Goal: Task Accomplishment & Management: Manage account settings

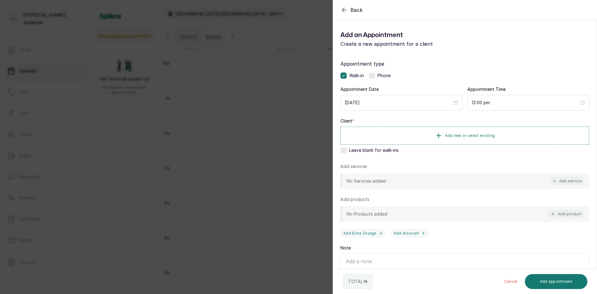
scroll to position [0, 551]
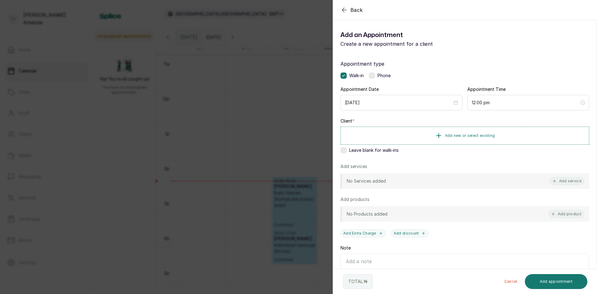
click at [177, 148] on div "Back Add Appointment Add an Appointment Create a new appointment for a client A…" at bounding box center [298, 147] width 597 height 294
click at [239, 138] on div "Back Add Appointment Add an Appointment Create a new appointment for a client A…" at bounding box center [298, 147] width 597 height 294
click at [216, 156] on div "Back Add Appointment Add an Appointment Create a new appointment for a client A…" at bounding box center [298, 147] width 597 height 294
click at [254, 161] on div "Back Add Appointment Add an Appointment Create a new appointment for a client A…" at bounding box center [298, 147] width 597 height 294
click at [305, 128] on div "Back Add Appointment Add an Appointment Create a new appointment for a client A…" at bounding box center [298, 147] width 597 height 294
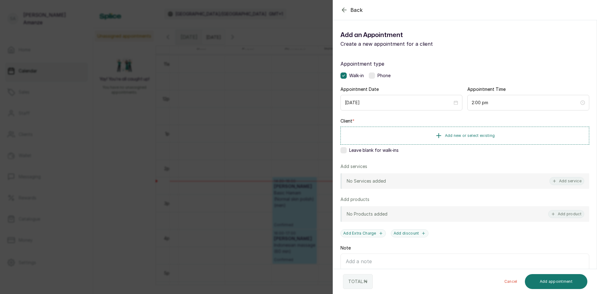
click at [238, 162] on div "Back Add Appointment Add an Appointment Create a new appointment for a client A…" at bounding box center [298, 147] width 597 height 294
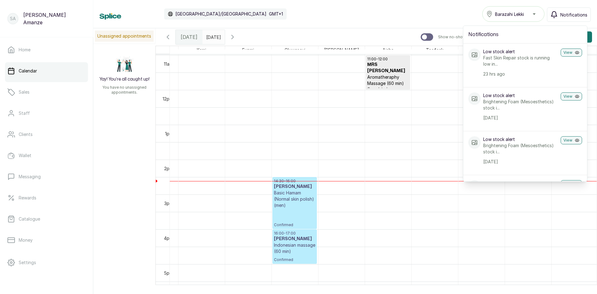
click at [484, 35] on h2 "Notifications" at bounding box center [525, 34] width 114 height 7
click at [504, 30] on div "Notifications" at bounding box center [525, 34] width 124 height 17
drag, startPoint x: 547, startPoint y: 13, endPoint x: 564, endPoint y: 17, distance: 17.9
click at [552, 15] on div "Barazahi Lekki Notifications Notifications Low stock alert Fast Skin Repair sto…" at bounding box center [536, 14] width 108 height 16
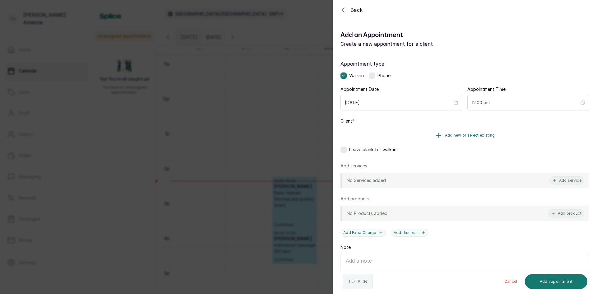
click at [437, 136] on icon "button" at bounding box center [438, 134] width 7 height 7
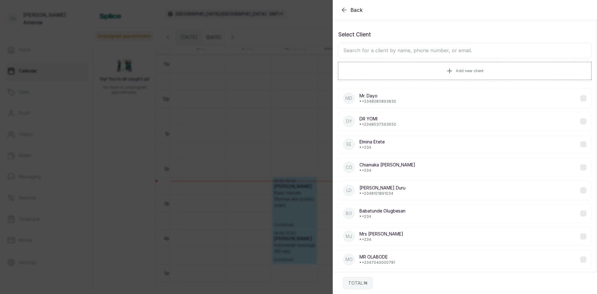
click at [403, 49] on input "text" at bounding box center [465, 51] width 254 height 16
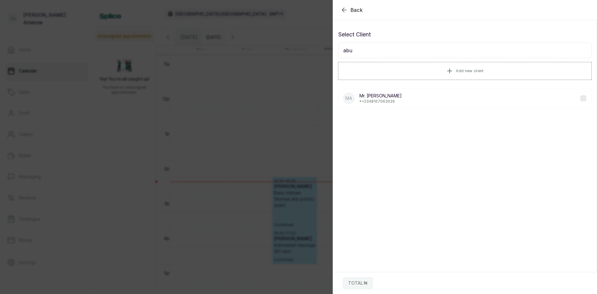
type input "abu"
click at [374, 94] on p "[PERSON_NAME]" at bounding box center [380, 96] width 42 height 6
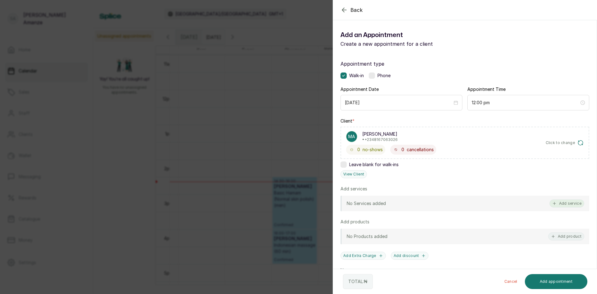
drag, startPoint x: 556, startPoint y: 204, endPoint x: 555, endPoint y: 201, distance: 3.8
click at [556, 204] on button "Add service" at bounding box center [566, 203] width 35 height 8
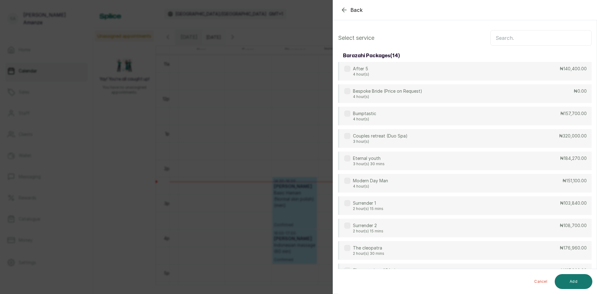
click at [532, 40] on input "text" at bounding box center [540, 38] width 101 height 16
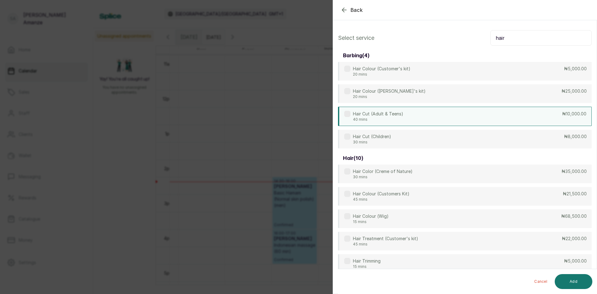
type input "hair"
click at [382, 116] on p "Hair Cut (Adult & Teens)" at bounding box center [378, 114] width 50 height 6
click at [565, 277] on button "Add" at bounding box center [573, 281] width 38 height 15
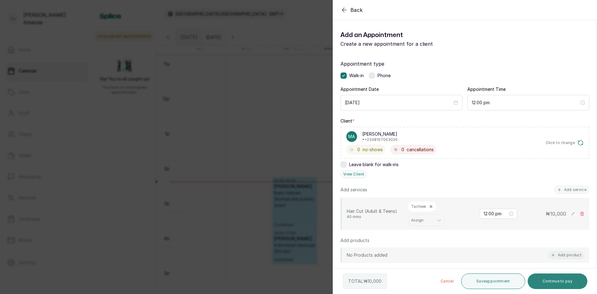
click at [572, 281] on button "Continue to pay" at bounding box center [557, 281] width 60 height 16
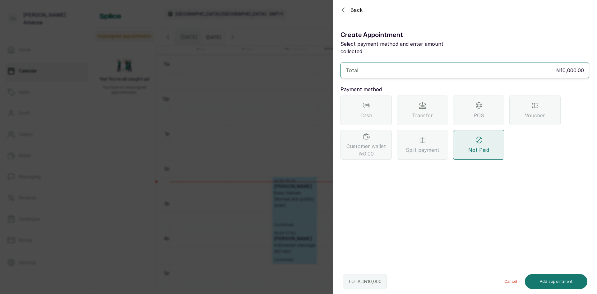
click at [432, 98] on div "Transfer" at bounding box center [421, 110] width 51 height 30
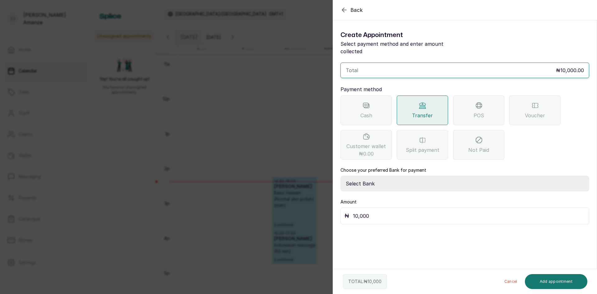
click at [379, 176] on select "Select Bank BARAZAHI LIMITED Access Bank TRACTION/TR BARAZAHI Paystack-Titan Ba…" at bounding box center [464, 184] width 249 height 16
select select "3da602f6-cb5f-407a-81f6-dc86d0307638"
click at [340, 176] on select "Select Bank BARAZAHI LIMITED Access Bank TRACTION/TR BARAZAHI Paystack-Titan Ba…" at bounding box center [464, 184] width 249 height 16
click at [543, 281] on button "Add appointment" at bounding box center [555, 281] width 63 height 15
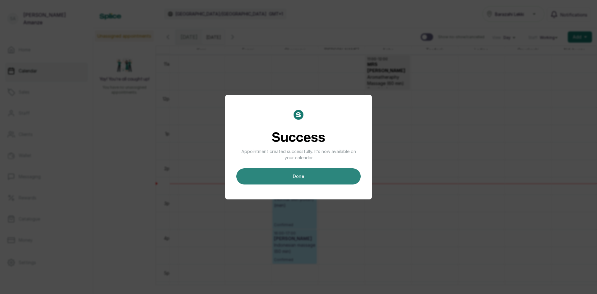
click at [297, 181] on button "done" at bounding box center [298, 176] width 124 height 16
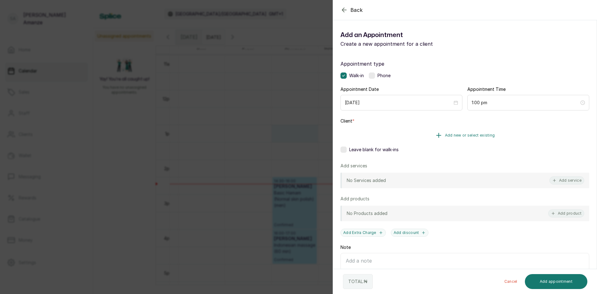
click at [426, 143] on button "Add new or select existing" at bounding box center [464, 134] width 249 height 17
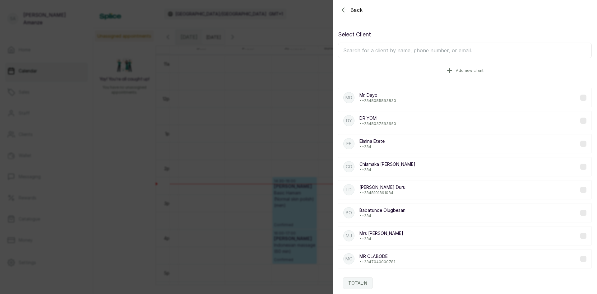
click at [401, 73] on button "Add new client" at bounding box center [465, 70] width 254 height 17
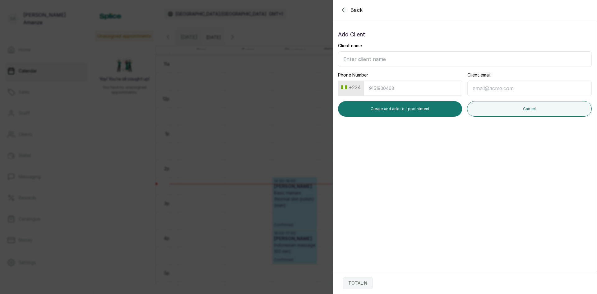
click at [347, 55] on input "Client name" at bounding box center [465, 59] width 254 height 16
type input "[PERSON_NAME]"
click at [373, 87] on input "Phone Number" at bounding box center [413, 87] width 98 height 15
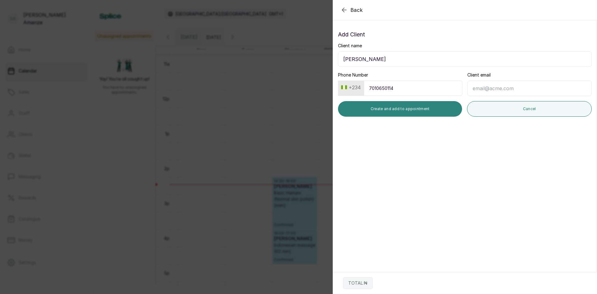
type input "7010650114"
click at [415, 108] on button "Create and add to appointment" at bounding box center [400, 109] width 124 height 16
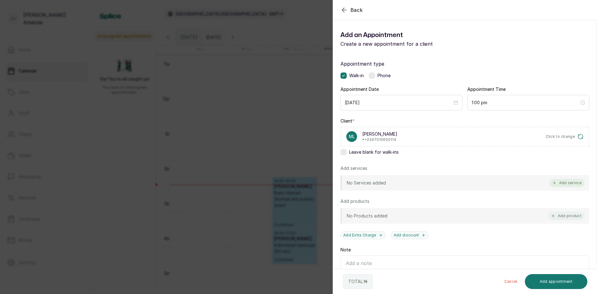
click at [562, 182] on button "Add service" at bounding box center [566, 183] width 35 height 8
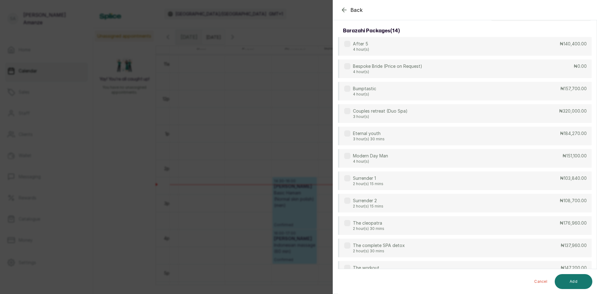
scroll to position [0, 0]
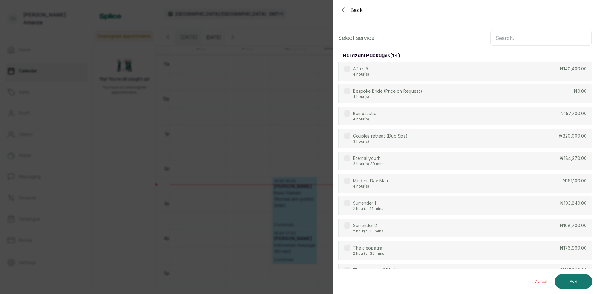
click at [516, 38] on input "text" at bounding box center [540, 38] width 101 height 16
click at [504, 35] on input "text" at bounding box center [540, 38] width 101 height 16
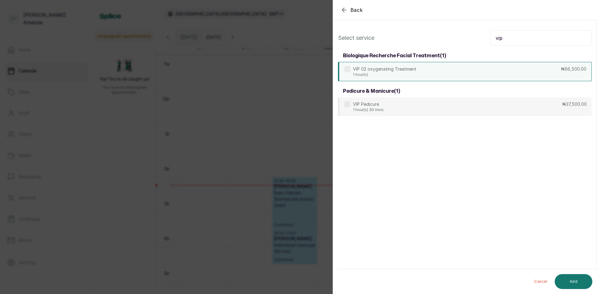
click at [513, 68] on div "VIP 02 oxygenating Treatment 1 hour(s) ₦66,500.00" at bounding box center [465, 71] width 254 height 19
drag, startPoint x: 515, startPoint y: 37, endPoint x: 486, endPoint y: 38, distance: 29.5
click at [486, 38] on div "Select service vip" at bounding box center [465, 38] width 254 height 16
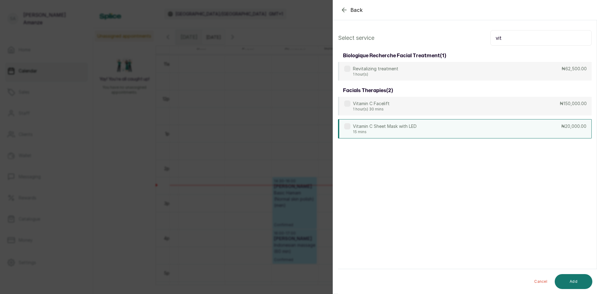
type input "vit"
click at [435, 123] on div "Vitamin C Sheet Mask with LED 15 mins ₦20,000.00" at bounding box center [465, 128] width 254 height 19
drag, startPoint x: 509, startPoint y: 36, endPoint x: 477, endPoint y: 43, distance: 33.0
click at [477, 43] on div "Select service vit" at bounding box center [465, 38] width 254 height 16
type input "="
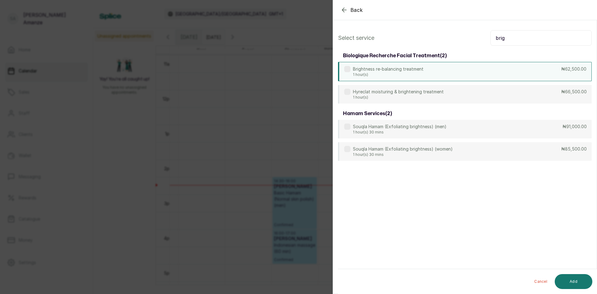
click at [455, 74] on div "Brightness re-balancing treatment 1 hour(s) ₦62,500.00" at bounding box center [465, 71] width 254 height 19
drag, startPoint x: 510, startPoint y: 37, endPoint x: 469, endPoint y: 43, distance: 42.0
click at [469, 43] on div "Select service brig" at bounding box center [465, 38] width 254 height 16
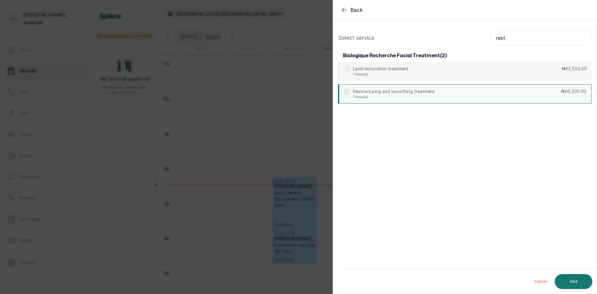
type input "rest"
click at [433, 91] on div "Restructuring and smoothing treatment 1 hour(s) ₦66,500.00" at bounding box center [465, 93] width 254 height 19
click at [567, 275] on button "Add" at bounding box center [573, 281] width 38 height 15
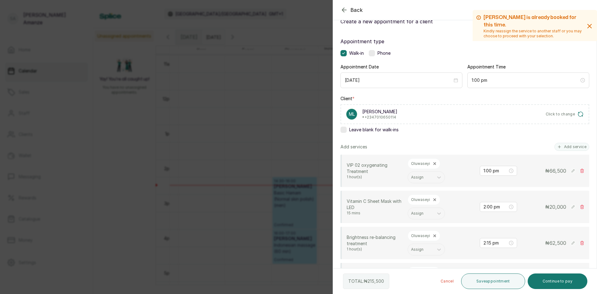
scroll to position [31, 0]
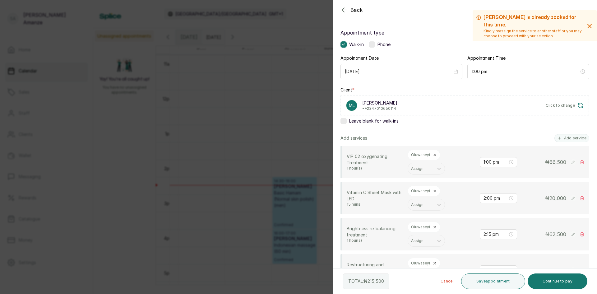
click at [433, 154] on icon at bounding box center [434, 155] width 2 height 2
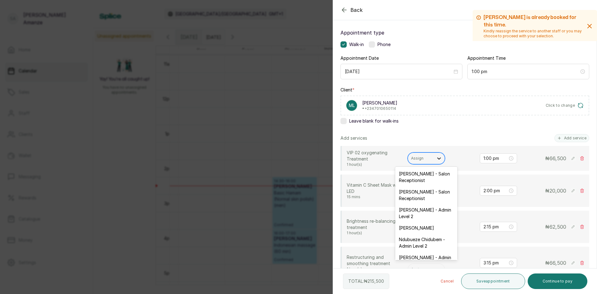
click at [437, 158] on icon at bounding box center [439, 158] width 6 height 6
type input "cha"
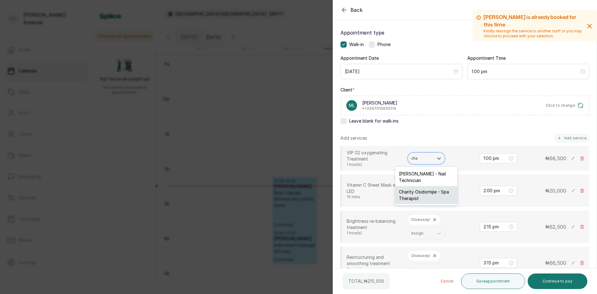
click at [418, 193] on div "Charity Osidornijie - Spa Therapist" at bounding box center [426, 195] width 62 height 18
click at [434, 185] on icon at bounding box center [434, 183] width 2 height 2
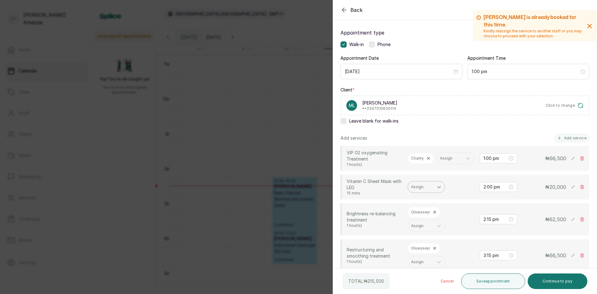
click at [435, 192] on div at bounding box center [438, 186] width 11 height 11
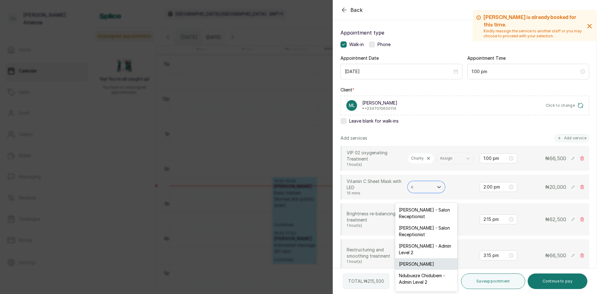
type input "ch"
drag, startPoint x: 414, startPoint y: 281, endPoint x: 430, endPoint y: 251, distance: 33.4
click at [414, 280] on div "Charity Osidornijie - Spa Therapist" at bounding box center [426, 285] width 62 height 18
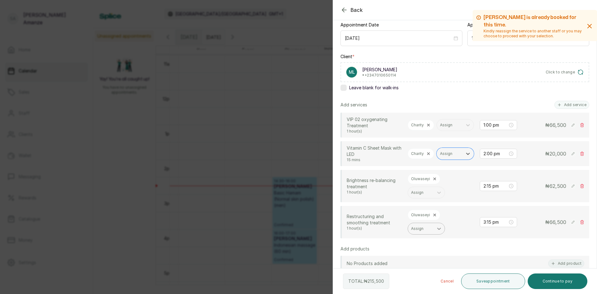
scroll to position [124, 0]
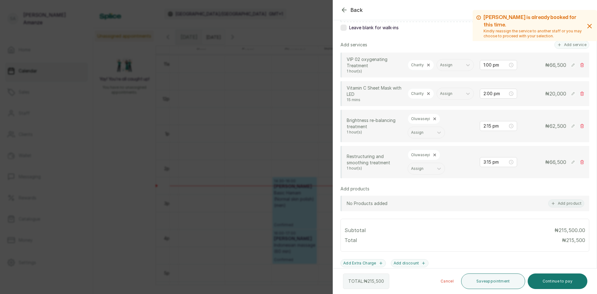
click at [432, 157] on icon at bounding box center [434, 155] width 4 height 4
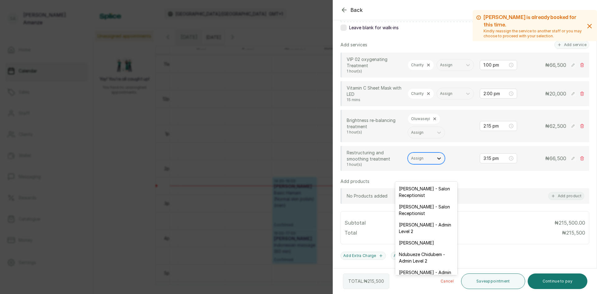
click at [433, 164] on div at bounding box center [438, 158] width 11 height 11
type input "su"
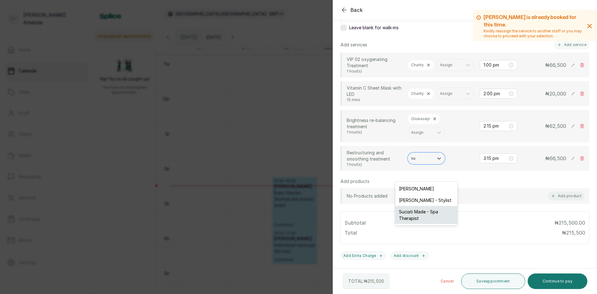
click at [429, 211] on div "Suciati Made - Spa Therapist" at bounding box center [426, 215] width 62 height 18
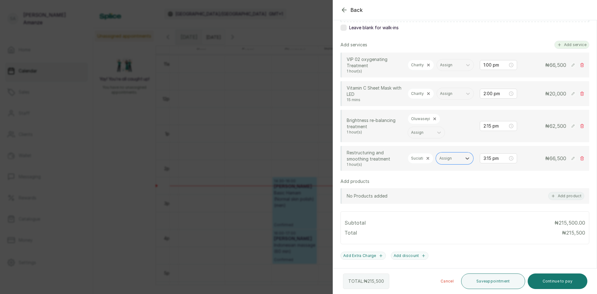
click at [569, 44] on button "Add service" at bounding box center [571, 45] width 35 height 8
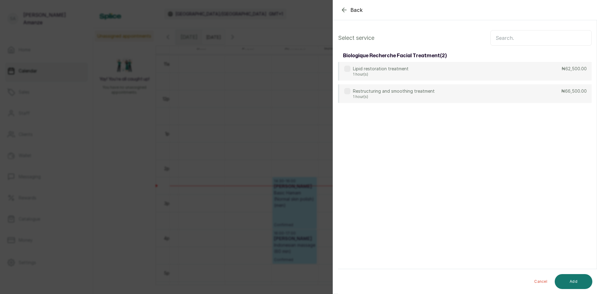
scroll to position [0, 0]
click at [496, 38] on input "text" at bounding box center [540, 38] width 101 height 16
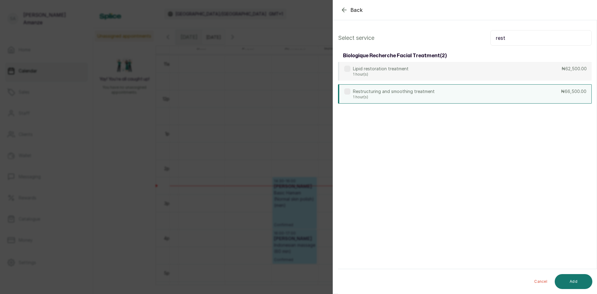
click at [388, 91] on p "Restructuring and smoothing treatment" at bounding box center [394, 91] width 82 height 6
drag, startPoint x: 504, startPoint y: 31, endPoint x: 479, endPoint y: 39, distance: 26.1
click at [479, 39] on div "Select service rest" at bounding box center [465, 38] width 254 height 16
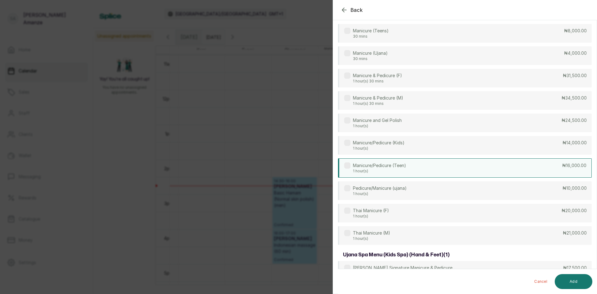
scroll to position [186, 0]
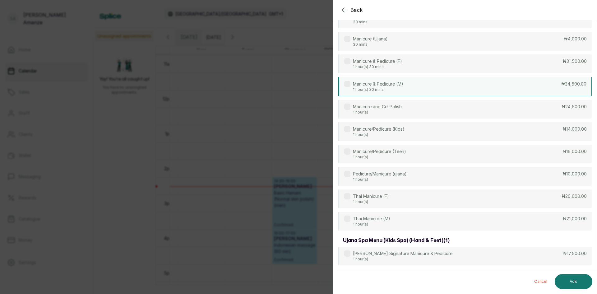
type input "mani"
click at [368, 86] on p "Manicure & Pedicure (M)" at bounding box center [378, 84] width 50 height 6
click at [565, 280] on button "Add" at bounding box center [573, 281] width 38 height 15
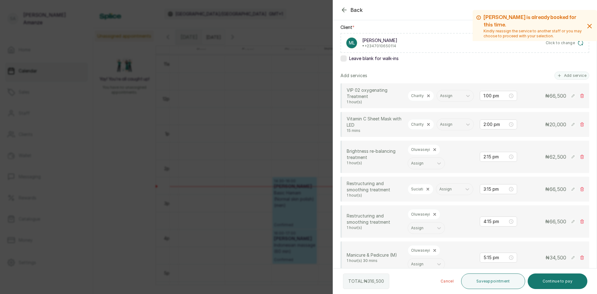
scroll to position [93, 0]
click at [563, 74] on button "Add service" at bounding box center [571, 76] width 35 height 8
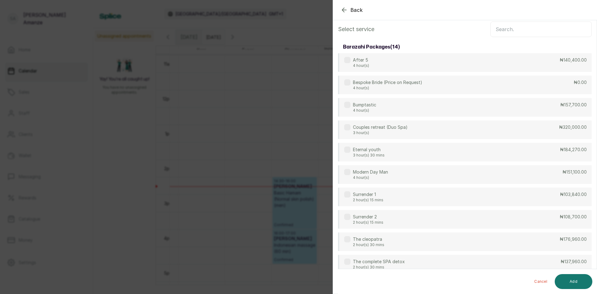
scroll to position [0, 0]
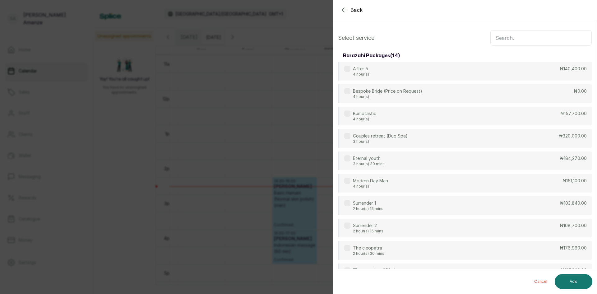
click at [538, 36] on input "text" at bounding box center [540, 38] width 101 height 16
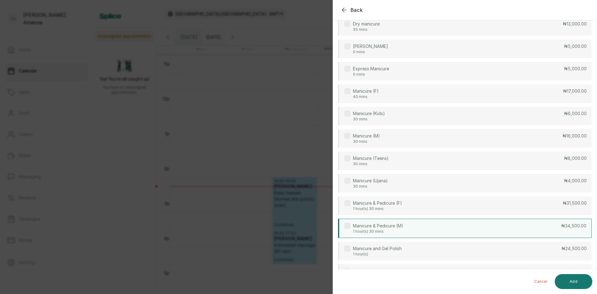
scroll to position [93, 0]
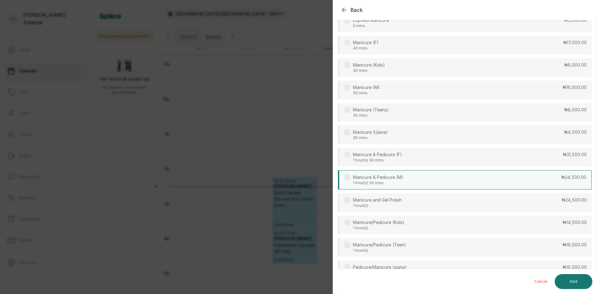
type input "mani"
click at [522, 183] on div "Manicure & Pedicure (M) 1 hour(s) 30 mins ₦34,500.00" at bounding box center [465, 179] width 254 height 19
click at [580, 280] on button "Add" at bounding box center [573, 281] width 38 height 15
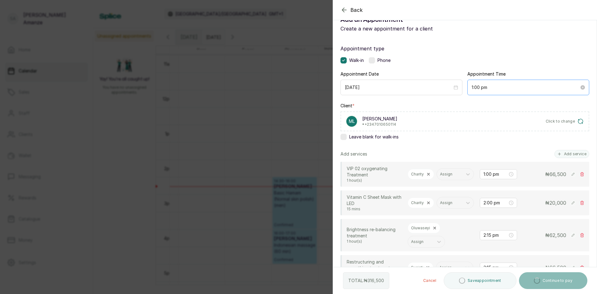
scroll to position [0, 0]
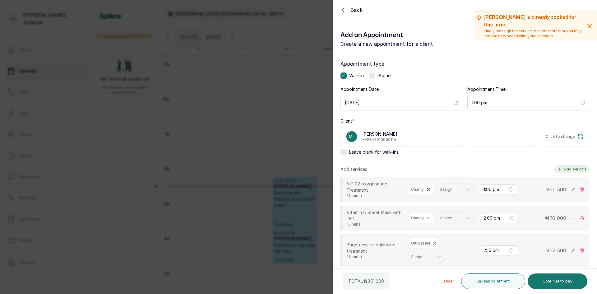
click at [574, 169] on button "Add service" at bounding box center [571, 169] width 35 height 8
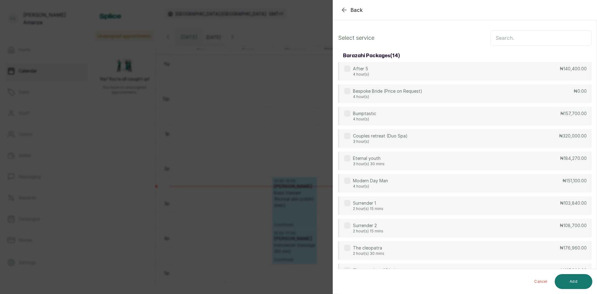
click at [523, 35] on input "text" at bounding box center [540, 38] width 101 height 16
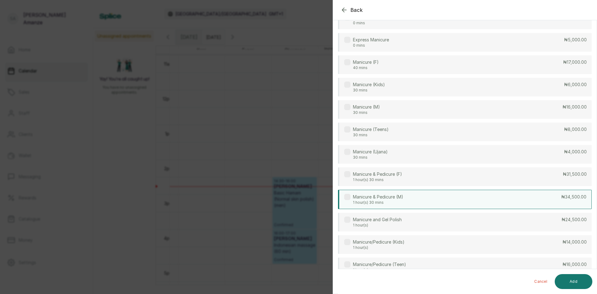
scroll to position [93, 0]
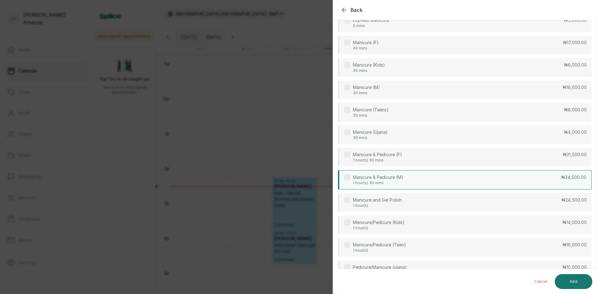
type input "mani"
click at [482, 176] on div "Manicure & Pedicure (M) 1 hour(s) 30 mins ₦34,500.00" at bounding box center [465, 179] width 254 height 19
click at [583, 282] on button "Add" at bounding box center [573, 281] width 38 height 15
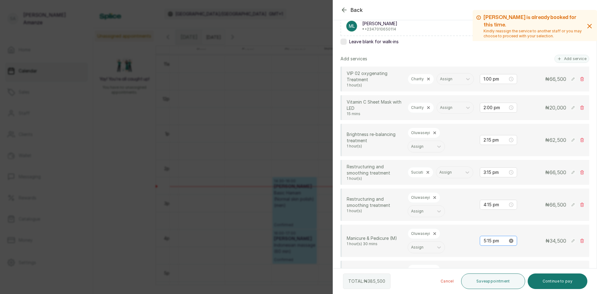
scroll to position [124, 0]
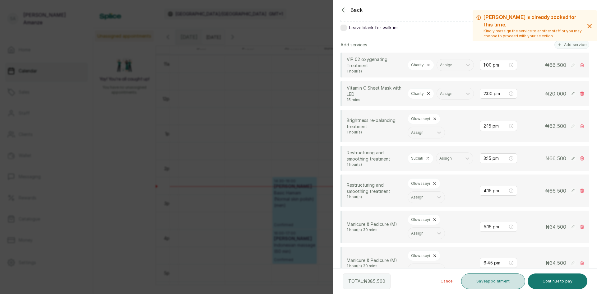
click at [512, 284] on button "Save appointment" at bounding box center [493, 281] width 64 height 16
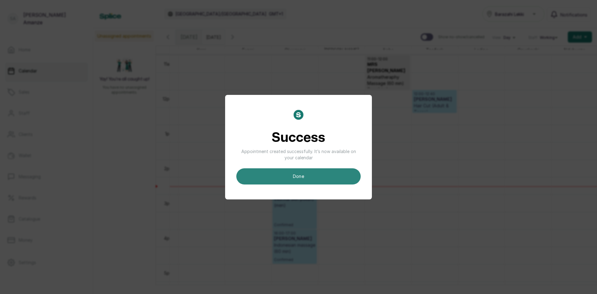
click at [295, 181] on button "done" at bounding box center [298, 176] width 124 height 16
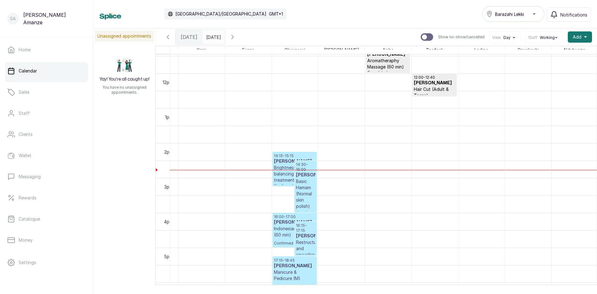
scroll to position [413, 0]
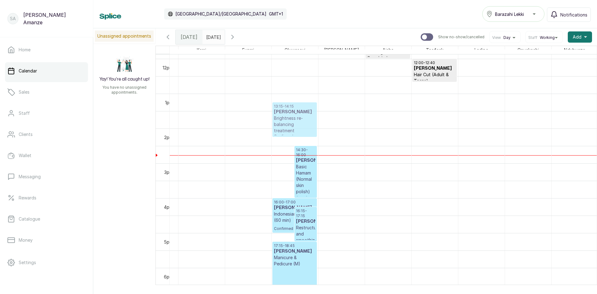
drag, startPoint x: 281, startPoint y: 151, endPoint x: 279, endPoint y: 110, distance: 41.0
click at [279, 110] on div "14:15 - 15:15 [PERSON_NAME] Brightness re-balancing treatment Confirmed 14:30 -…" at bounding box center [295, 58] width 46 height 835
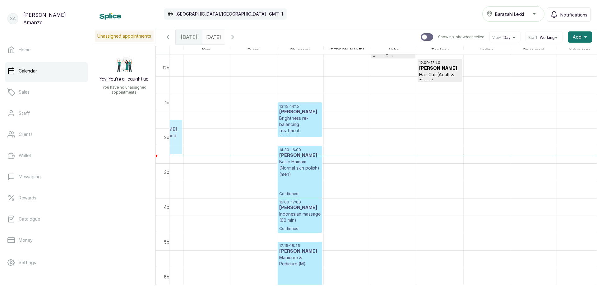
scroll to position [0, 0]
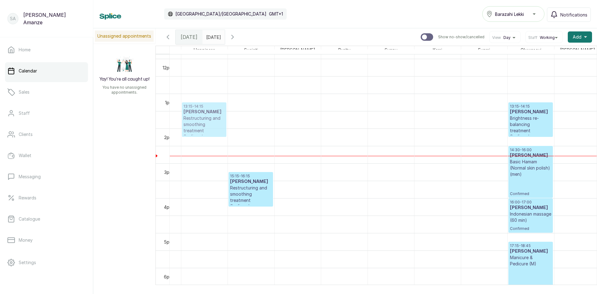
drag, startPoint x: 304, startPoint y: 224, endPoint x: 188, endPoint y: 123, distance: 153.7
click at [188, 123] on tr "13:00 - 14:00 [PERSON_NAME] VIP 02 oxygenating Treatment Confirmed 14:00 - 14:1…" at bounding box center [437, 58] width 1165 height 835
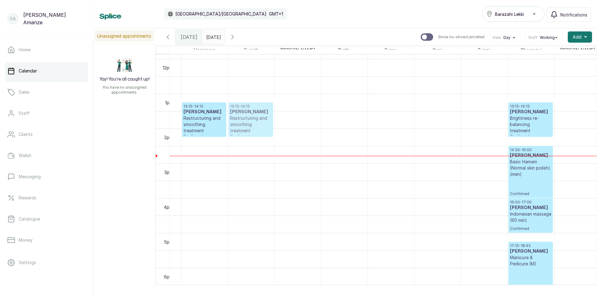
drag, startPoint x: 249, startPoint y: 186, endPoint x: 246, endPoint y: 128, distance: 58.2
click at [244, 126] on div "15:15 - 16:15 [PERSON_NAME] Restructuring and smoothing treatment Confirmed 13:…" at bounding box center [251, 58] width 46 height 835
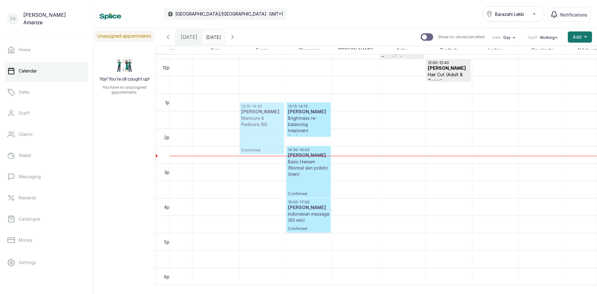
drag, startPoint x: 313, startPoint y: 259, endPoint x: 251, endPoint y: 125, distance: 147.0
click at [251, 125] on tr "13:00 - 14:00 [PERSON_NAME] VIP 02 oxygenating Treatment Confirmed 14:00 - 14:1…" at bounding box center [215, 58] width 1165 height 835
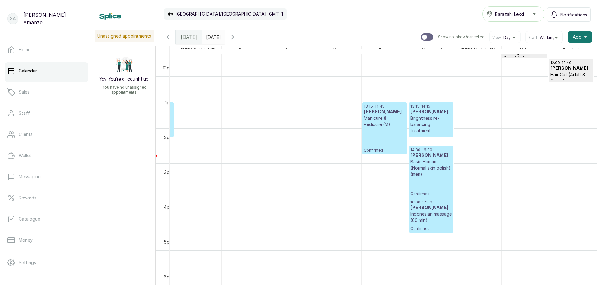
click at [384, 143] on div "13:15 - 14:45 [PERSON_NAME] Manicure & Pedicure (M) Confirmed" at bounding box center [384, 128] width 41 height 49
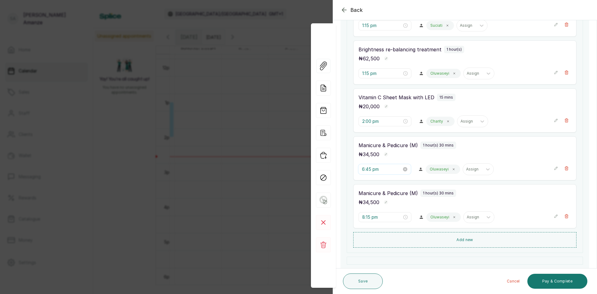
click at [363, 170] on input "6:45 pm" at bounding box center [382, 169] width 40 height 7
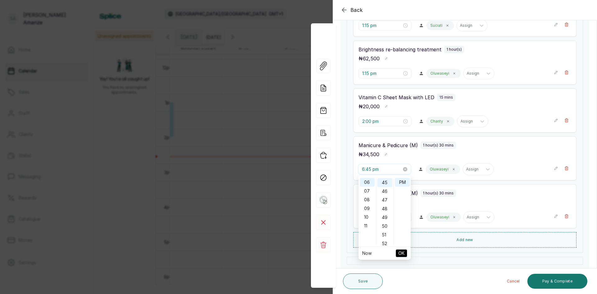
click at [363, 170] on input "6:45 pm" at bounding box center [382, 169] width 40 height 7
click at [369, 169] on input "1:45 pm" at bounding box center [382, 169] width 40 height 7
click at [368, 170] on input "1:45 pm" at bounding box center [382, 169] width 40 height 7
type input "1:15 pm"
click at [402, 251] on span "OK" at bounding box center [401, 253] width 6 height 12
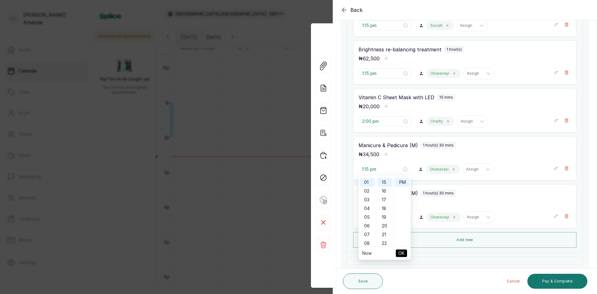
type input "1:15 pm"
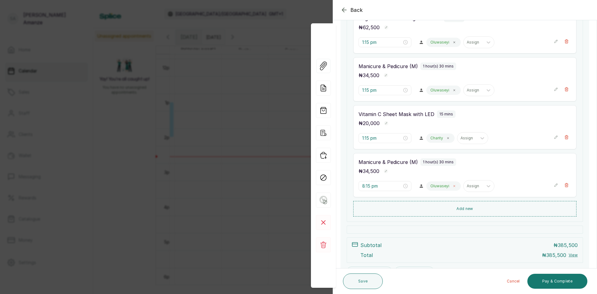
click at [452, 186] on icon at bounding box center [453, 185] width 3 height 3
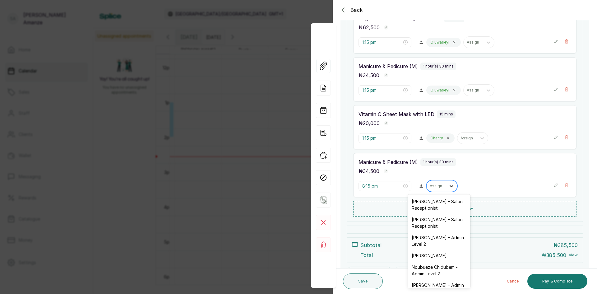
click at [446, 187] on div at bounding box center [451, 185] width 11 height 11
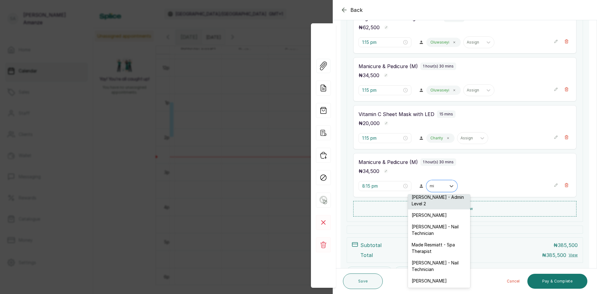
scroll to position [71, 0]
type input "mi"
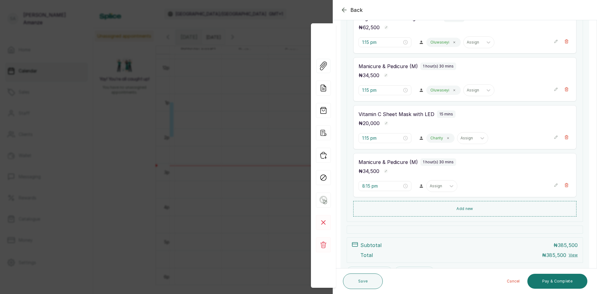
click at [213, 204] on div "Back Appointment Details Edit appointment 🚶 Walk-in (booked by [PERSON_NAME]) M…" at bounding box center [298, 147] width 597 height 294
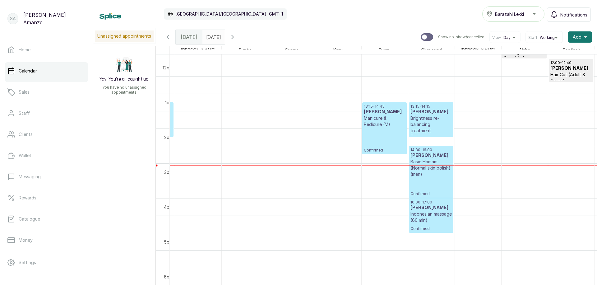
click at [71, 289] on div "SA [PERSON_NAME] Home Calendar Sales Staff Clients Wallet Messaging Rewards Cat…" at bounding box center [46, 147] width 93 height 294
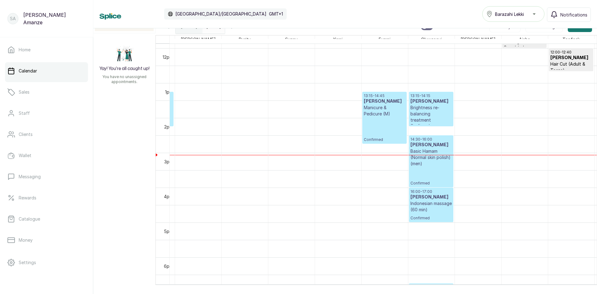
drag, startPoint x: 345, startPoint y: 285, endPoint x: 334, endPoint y: 285, distance: 10.9
click at [334, 285] on div "Calendar [GEOGRAPHIC_DATA]/[GEOGRAPHIC_DATA] GMT+1 Barazahi Lekki Notifications…" at bounding box center [344, 147] width 503 height 294
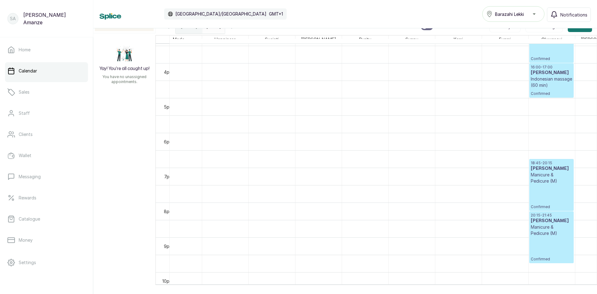
scroll to position [600, 0]
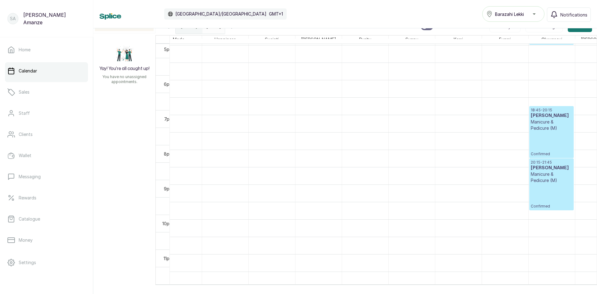
click at [539, 129] on div "18:45 - 20:15 [PERSON_NAME] Manicure & Pedicure (M) Confirmed" at bounding box center [550, 132] width 41 height 49
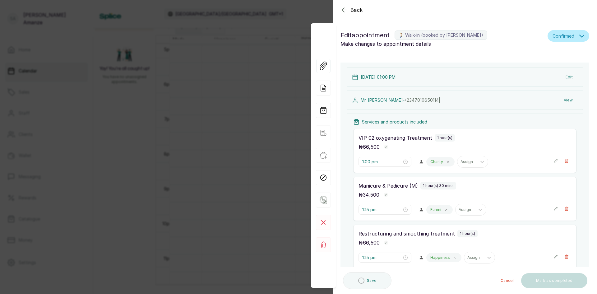
type input "2:00 pm"
type input "6:45 pm"
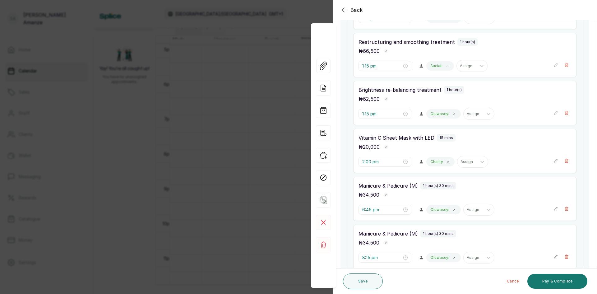
scroll to position [249, 0]
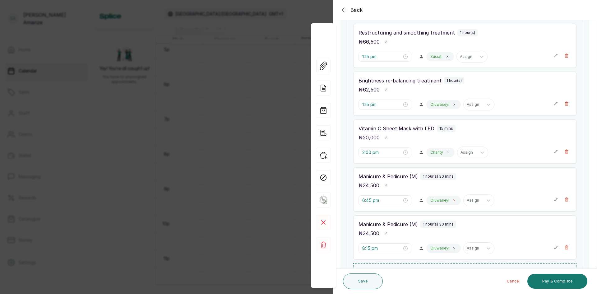
click at [453, 199] on icon at bounding box center [454, 200] width 2 height 2
click at [449, 201] on icon at bounding box center [451, 200] width 4 height 2
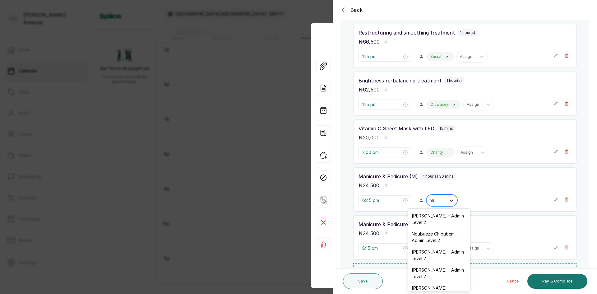
type input "mic"
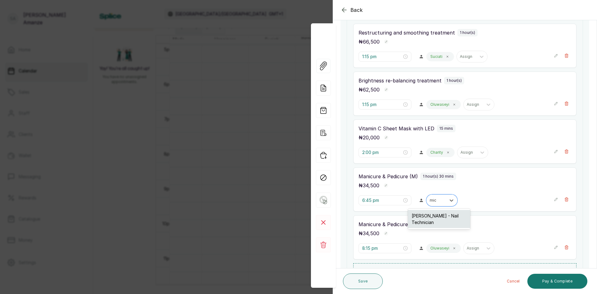
click at [446, 223] on div "[PERSON_NAME] - Nail Technician" at bounding box center [439, 219] width 62 height 18
click at [452, 247] on icon at bounding box center [453, 247] width 3 height 3
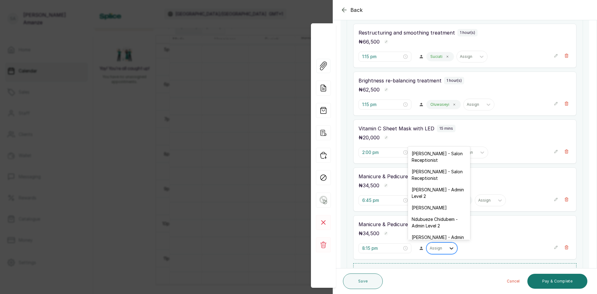
click at [446, 248] on div at bounding box center [451, 247] width 11 height 11
type input "ke"
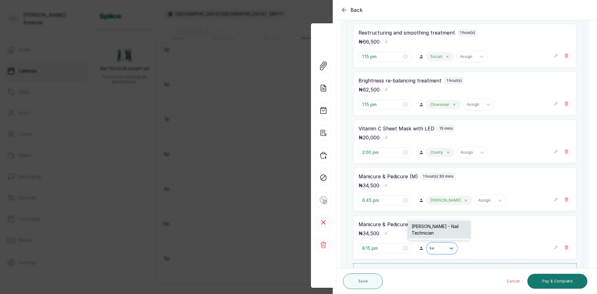
click at [435, 233] on div "[PERSON_NAME] - Nail Technician" at bounding box center [439, 229] width 62 height 18
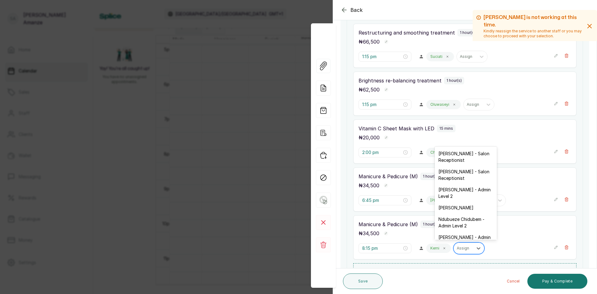
click at [457, 248] on div at bounding box center [462, 248] width 13 height 6
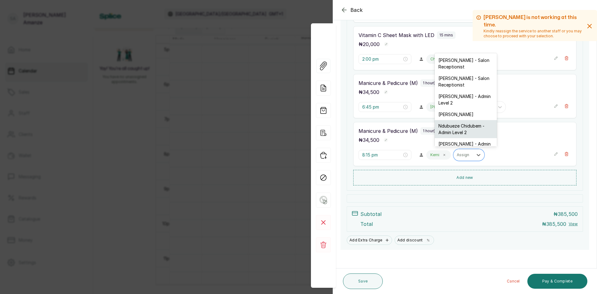
type input "w"
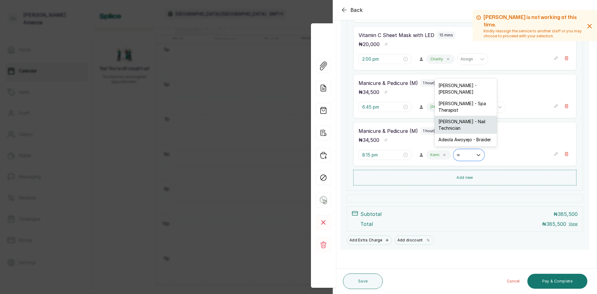
click at [465, 129] on div "[PERSON_NAME] - Nail Technician" at bounding box center [465, 125] width 62 height 18
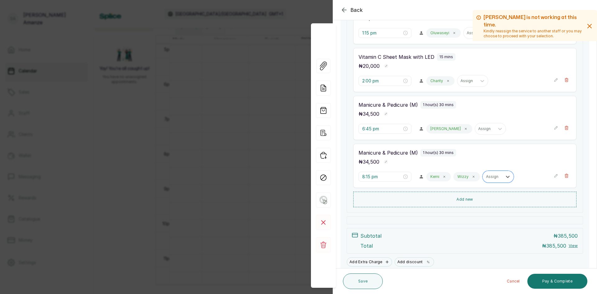
scroll to position [311, 0]
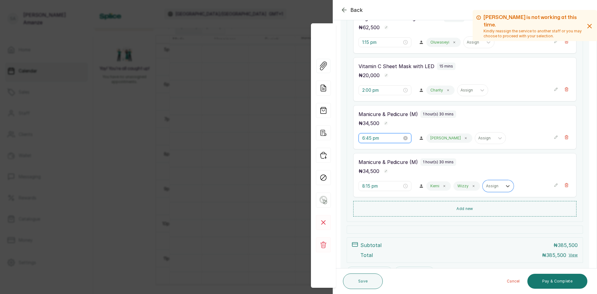
click at [363, 139] on input "6:45 pm" at bounding box center [382, 138] width 40 height 7
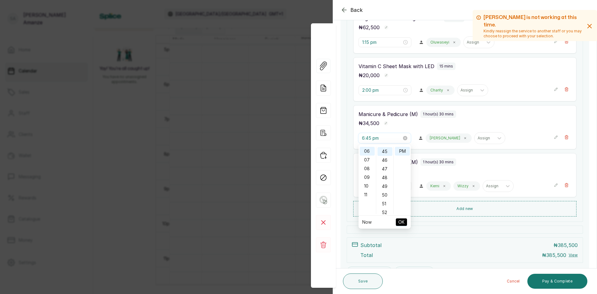
scroll to position [391, 0]
click at [363, 139] on input "6:45 pm" at bounding box center [382, 138] width 40 height 7
click at [391, 138] on input "6:45 pm" at bounding box center [382, 138] width 40 height 7
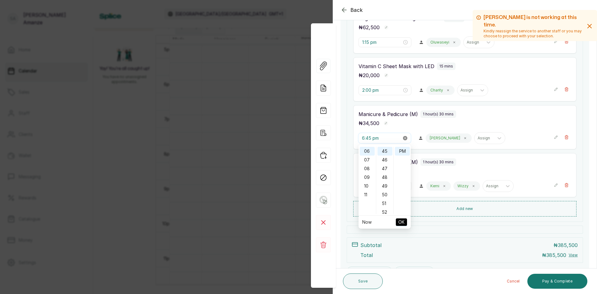
click at [404, 139] on icon "close-circle" at bounding box center [405, 138] width 4 height 4
type input "Invalid Date"
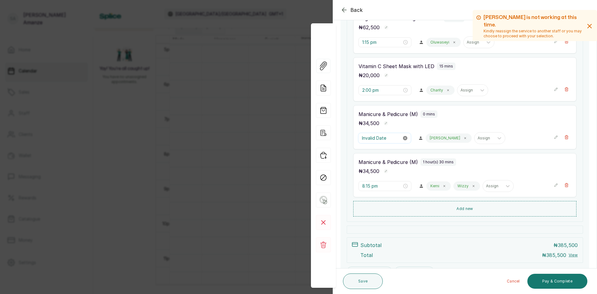
click at [403, 137] on icon "close-circle" at bounding box center [405, 138] width 4 height 4
type input "Invalid Date"
click at [548, 138] on div "Invalid Date [PERSON_NAME]" at bounding box center [464, 138] width 213 height 12
click at [553, 136] on icon "button" at bounding box center [555, 137] width 4 height 4
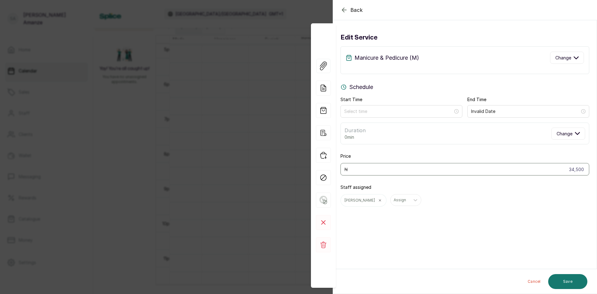
scroll to position [0, 0]
click at [551, 136] on button "Change" at bounding box center [568, 133] width 34 height 12
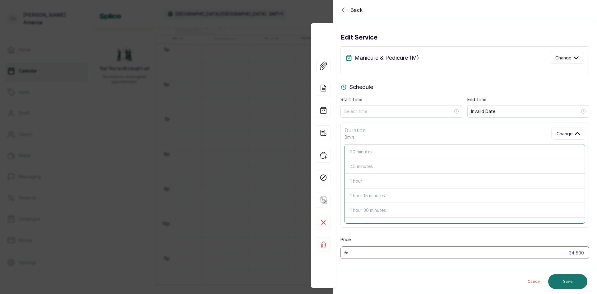
click at [519, 240] on div "Price 34,500 ₦" at bounding box center [464, 247] width 249 height 22
click at [563, 134] on span "Change" at bounding box center [564, 133] width 16 height 7
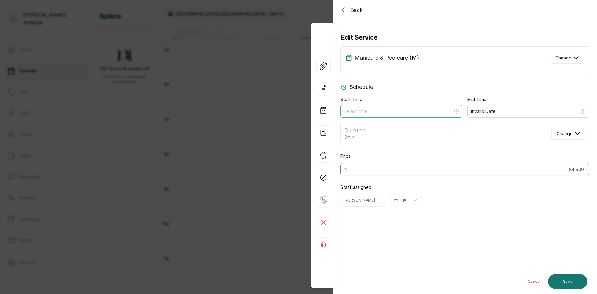
click at [453, 112] on div at bounding box center [401, 111] width 114 height 7
type input "12:00 am"
type input "12:00 am1"
type input "12:00 am"
click at [348, 114] on input "1" at bounding box center [398, 111] width 109 height 7
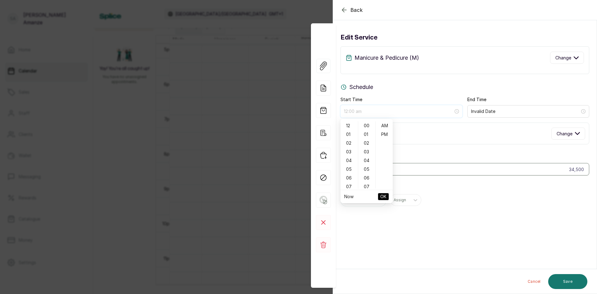
type input "1:00 am"
type input "12:00 am"
type input "12:02 am"
type input "12:00 am"
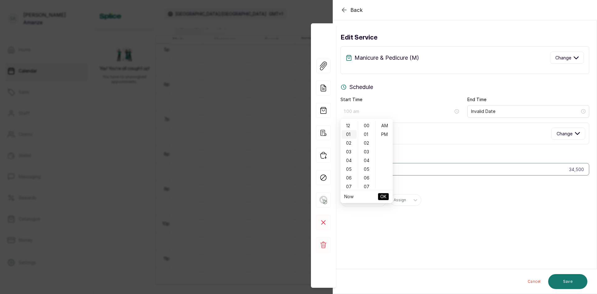
click at [349, 132] on div "01" at bounding box center [348, 134] width 15 height 9
click at [366, 146] on div "15" at bounding box center [366, 147] width 15 height 9
type input "1:15 pm"
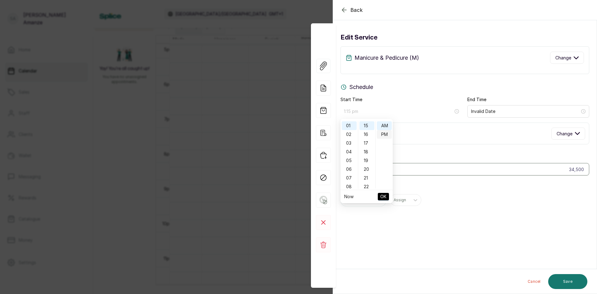
click at [384, 135] on div "PM" at bounding box center [384, 134] width 15 height 9
click at [520, 113] on input "Invalid Date" at bounding box center [524, 111] width 109 height 7
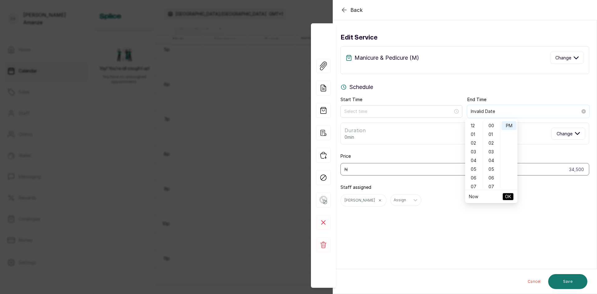
click at [551, 112] on input "Invalid Date" at bounding box center [524, 111] width 109 height 7
click at [576, 110] on div "Invalid Date" at bounding box center [527, 111] width 115 height 7
click at [441, 112] on input at bounding box center [398, 111] width 109 height 7
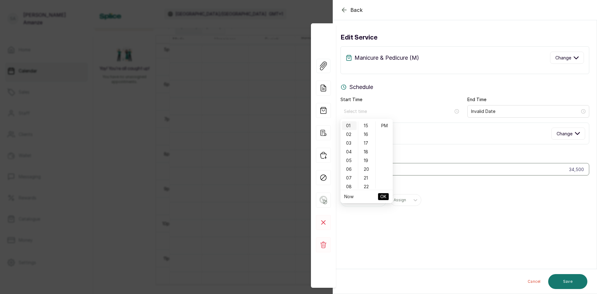
type input "1:15 am"
click at [342, 123] on ul "12 01 02 03 04 05 06 07 08 09 10 11" at bounding box center [348, 154] width 17 height 67
click at [361, 125] on div "15" at bounding box center [366, 125] width 15 height 9
type input "1:15 pm"
click at [385, 195] on span "OK" at bounding box center [383, 196] width 6 height 12
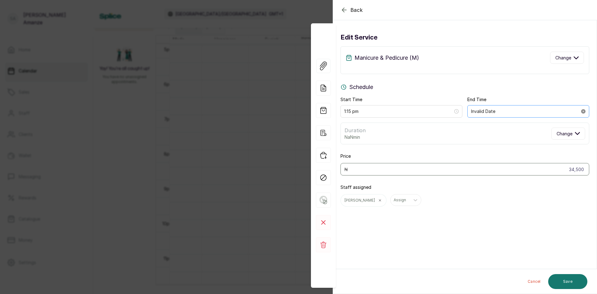
click at [581, 111] on icon "close-circle" at bounding box center [583, 111] width 4 height 4
click at [474, 111] on input at bounding box center [524, 111] width 109 height 7
type input "Invalid Date"
type input "Invalid Date2"
click at [477, 141] on div "02" at bounding box center [473, 143] width 15 height 9
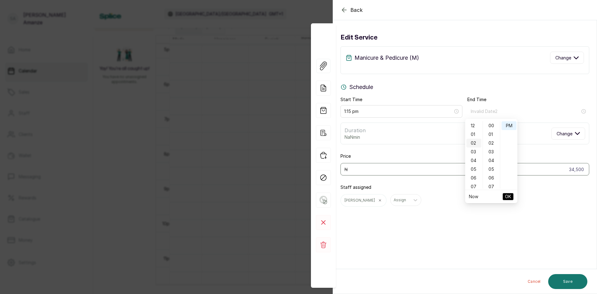
click at [474, 144] on div "02" at bounding box center [473, 143] width 15 height 9
click at [474, 141] on div "02" at bounding box center [473, 143] width 15 height 9
click at [509, 112] on input "Invalid Date2" at bounding box center [524, 111] width 109 height 7
drag, startPoint x: 496, startPoint y: 107, endPoint x: 596, endPoint y: 137, distance: 105.0
click at [473, 105] on div "End Time Invalid Date2" at bounding box center [528, 106] width 122 height 21
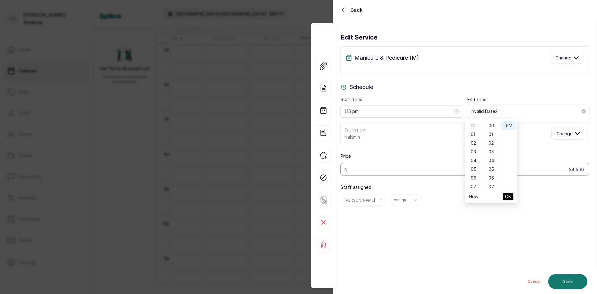
click at [581, 111] on icon "close-circle" at bounding box center [583, 111] width 4 height 4
click at [580, 111] on div at bounding box center [527, 111] width 115 height 7
type input "Invalid Date"
click at [472, 143] on div "02" at bounding box center [473, 143] width 15 height 9
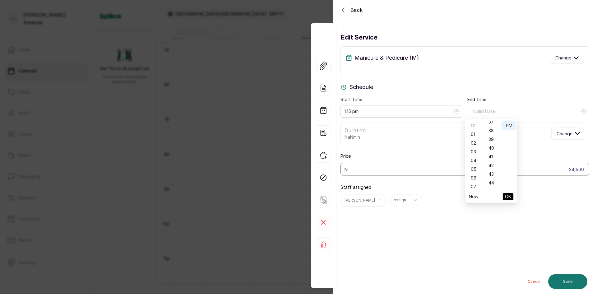
click at [497, 185] on ul "00 01 02 03 04 05 06 07 08 09 10 11 12 13 14 15 16 17 18 19 20 21 22 23 24 25 2…" at bounding box center [490, 154] width 17 height 67
click at [493, 181] on div "45" at bounding box center [491, 179] width 15 height 9
click at [492, 179] on div "45" at bounding box center [491, 179] width 15 height 9
click at [470, 199] on link "Now" at bounding box center [473, 196] width 9 height 5
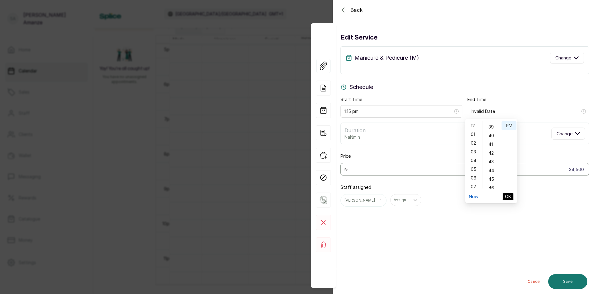
type input "3:22 pm"
click at [561, 282] on button "Save" at bounding box center [567, 281] width 39 height 15
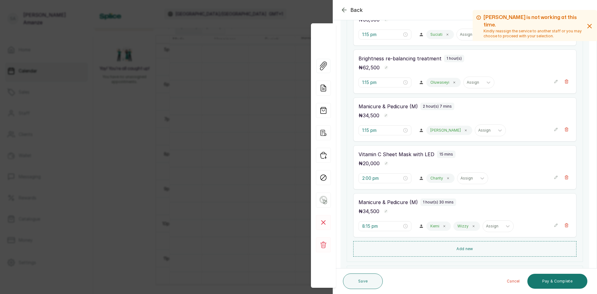
scroll to position [280, 0]
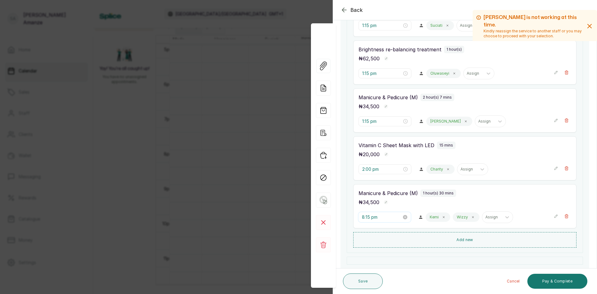
click at [361, 217] on div "8:15 pm" at bounding box center [384, 217] width 52 height 10
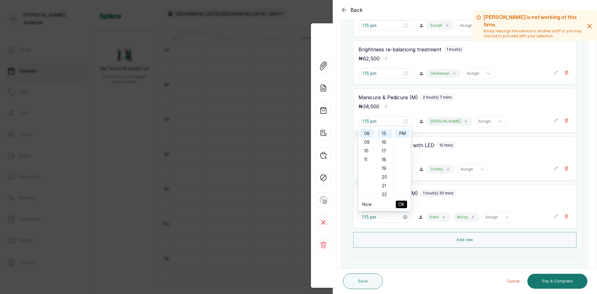
scroll to position [9, 0]
type input "1:15 pm"
click at [403, 203] on span "OK" at bounding box center [401, 204] width 6 height 12
type input "1:15 pm"
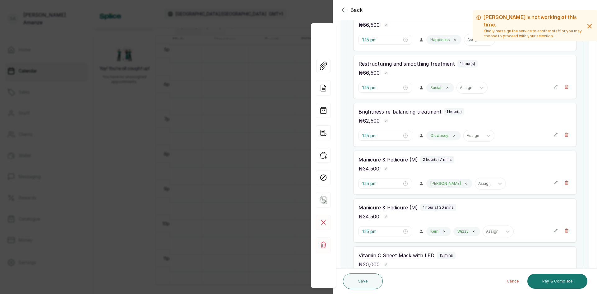
scroll to position [249, 0]
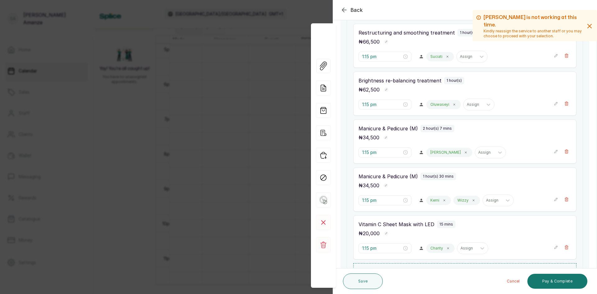
click at [553, 152] on icon "button" at bounding box center [555, 151] width 4 height 4
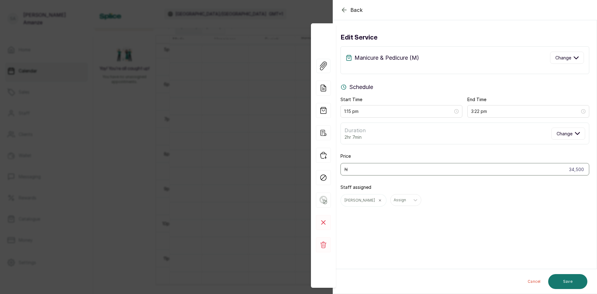
scroll to position [0, 0]
click at [565, 129] on button "Change" at bounding box center [568, 133] width 34 height 12
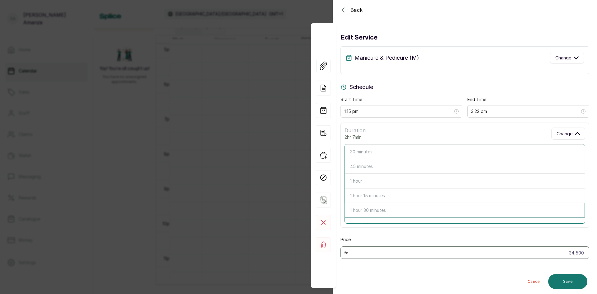
click at [440, 207] on button "1 hour 30 minutes" at bounding box center [465, 210] width 240 height 15
type input "2:45 pm"
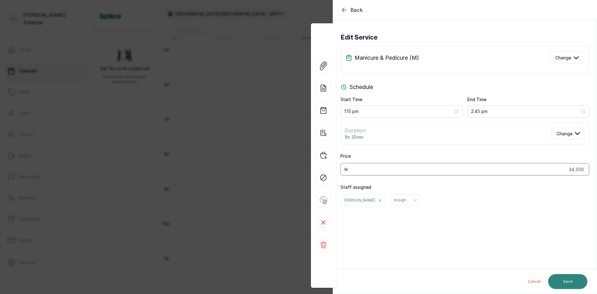
click at [561, 282] on button "Save" at bounding box center [567, 281] width 39 height 15
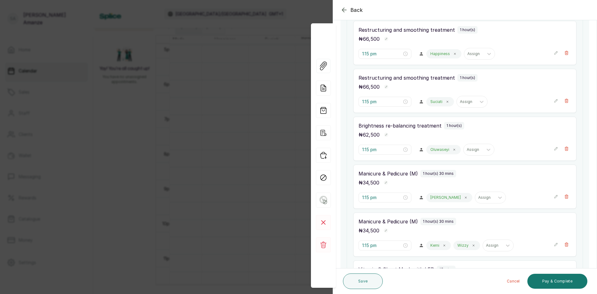
scroll to position [217, 0]
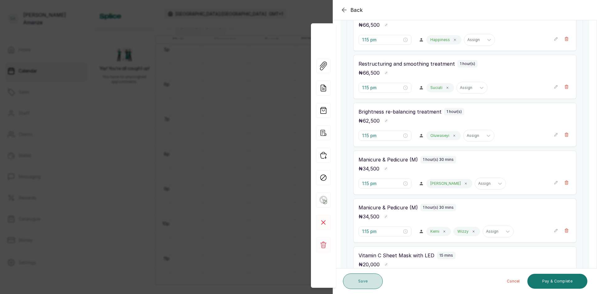
click at [371, 279] on button "Save" at bounding box center [363, 281] width 40 height 16
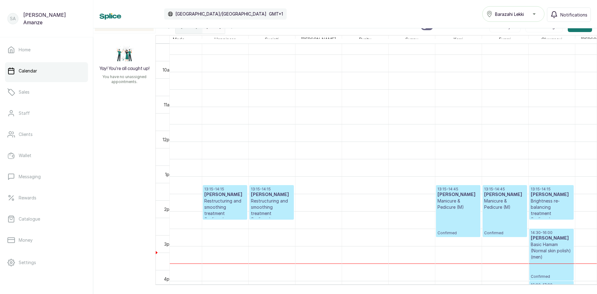
scroll to position [320, 0]
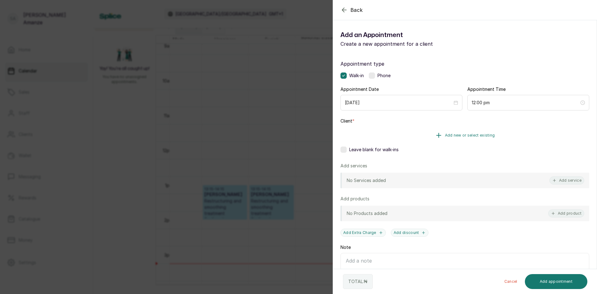
click at [387, 130] on button "Add new or select existing" at bounding box center [464, 134] width 249 height 17
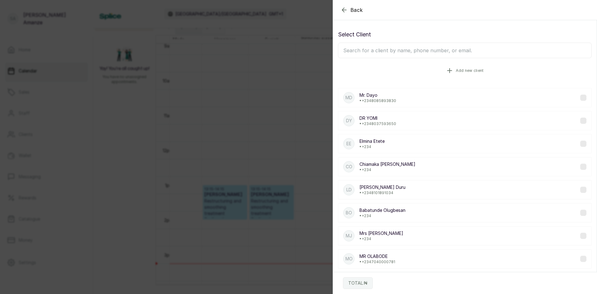
click at [400, 70] on button "Add new client" at bounding box center [465, 70] width 254 height 17
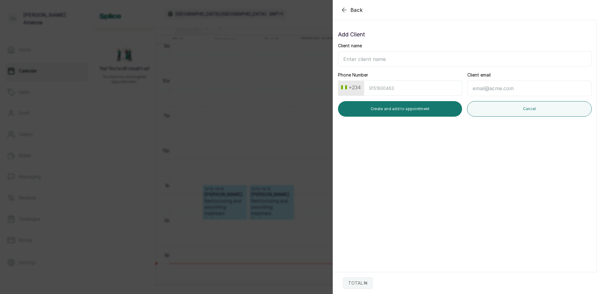
click at [397, 55] on input "Client name" at bounding box center [465, 59] width 254 height 16
type input "m"
type input "M"
type input "[PERSON_NAME]"
click at [381, 93] on input "Phone Number" at bounding box center [413, 87] width 98 height 15
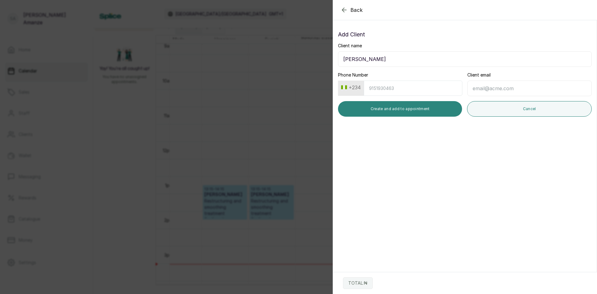
click at [378, 108] on button "Create and add to appointment" at bounding box center [400, 109] width 124 height 16
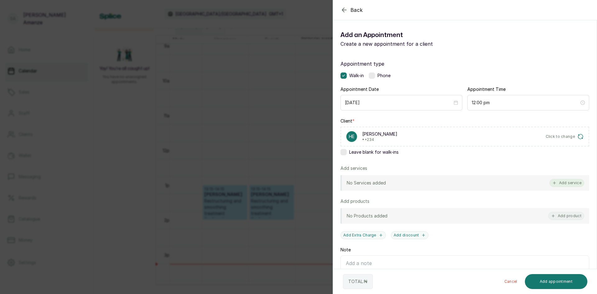
click at [561, 184] on button "Add service" at bounding box center [566, 183] width 35 height 8
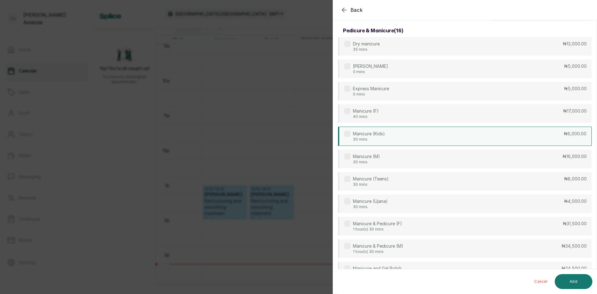
scroll to position [0, 0]
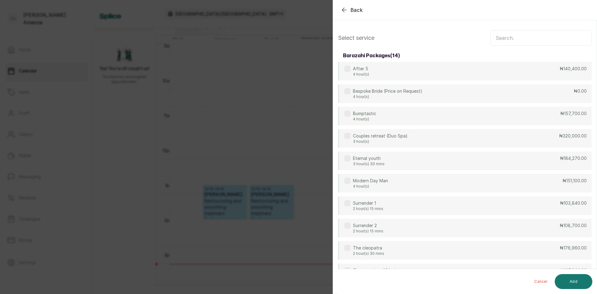
click at [500, 40] on input "text" at bounding box center [540, 38] width 101 height 16
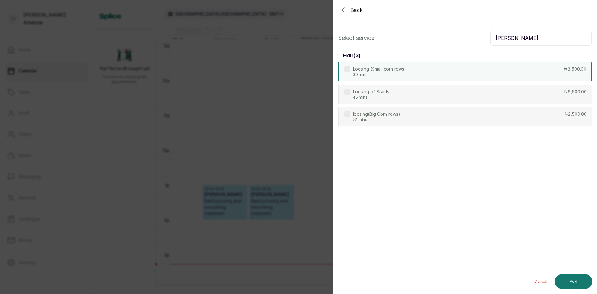
click at [487, 69] on div "Loosing (Small corn rows) 30 mins ₦3,500.00" at bounding box center [465, 71] width 254 height 19
drag, startPoint x: 518, startPoint y: 43, endPoint x: 470, endPoint y: 48, distance: 48.1
click at [470, 48] on div "Select service [PERSON_NAME] hair ( 3 ) Loosing (Small corn rows) 30 mins ₦3,50…" at bounding box center [464, 78] width 263 height 106
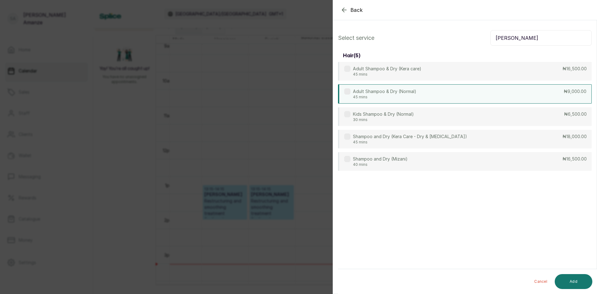
click at [372, 96] on p "45 mins" at bounding box center [384, 96] width 63 height 5
drag, startPoint x: 514, startPoint y: 37, endPoint x: 433, endPoint y: 39, distance: 81.4
click at [433, 39] on div "Select service [PERSON_NAME]" at bounding box center [465, 38] width 254 height 16
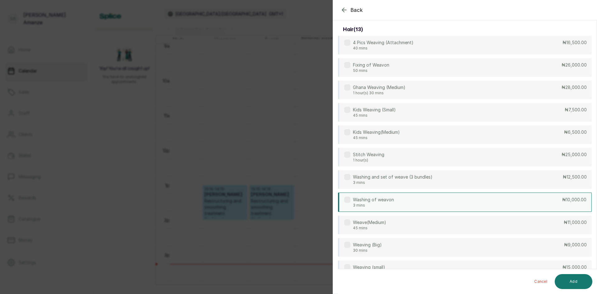
scroll to position [31, 0]
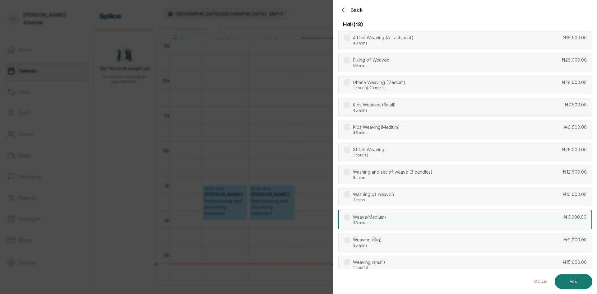
click at [533, 219] on div "Weave(Medium) 45 mins ₦11,000.00" at bounding box center [465, 219] width 254 height 19
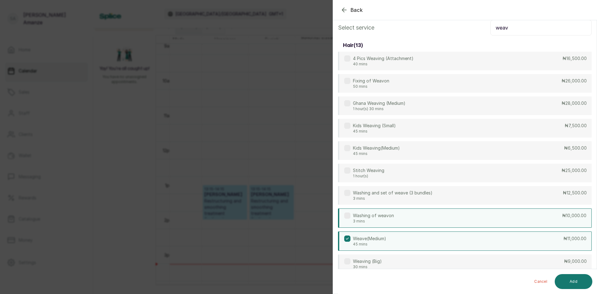
scroll to position [0, 0]
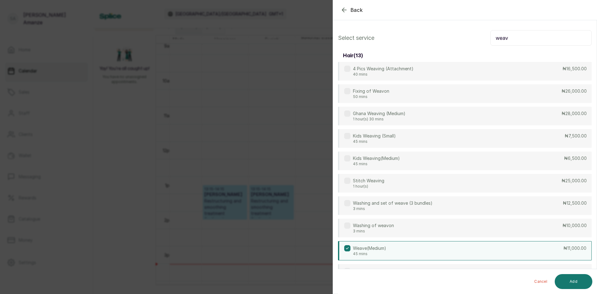
drag, startPoint x: 506, startPoint y: 38, endPoint x: 485, endPoint y: 39, distance: 21.1
click at [485, 39] on div "Select service weav" at bounding box center [465, 38] width 254 height 16
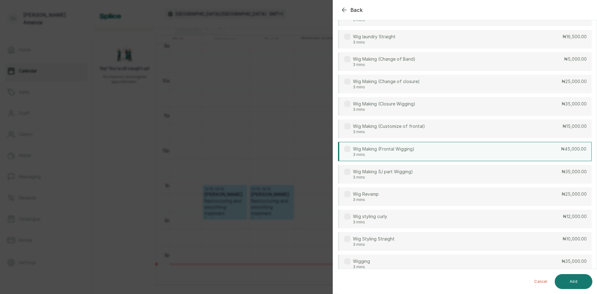
scroll to position [153, 0]
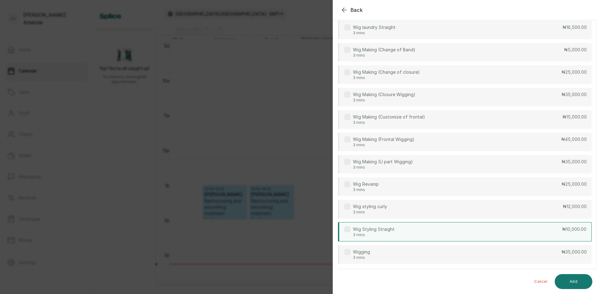
type input "wig"
click at [509, 226] on div "Wig Styling Straight 3 mins ₦10,000.00" at bounding box center [465, 231] width 254 height 19
click at [578, 280] on button "Add" at bounding box center [573, 281] width 38 height 15
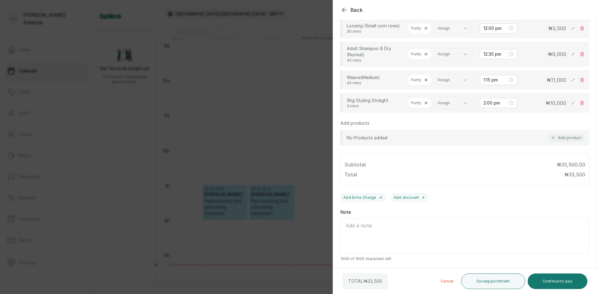
scroll to position [184, 0]
click at [546, 278] on button "Continue to pay" at bounding box center [557, 281] width 60 height 16
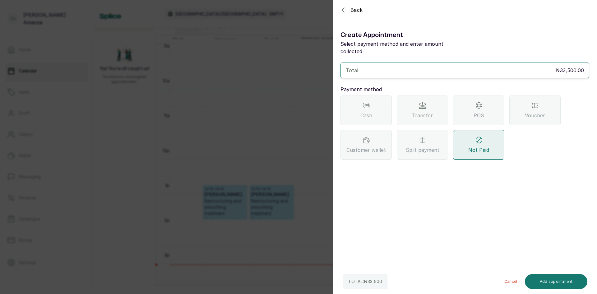
click at [294, 122] on div "Back Add Appointment Create Appointment Select payment method and enter amount …" at bounding box center [298, 147] width 597 height 294
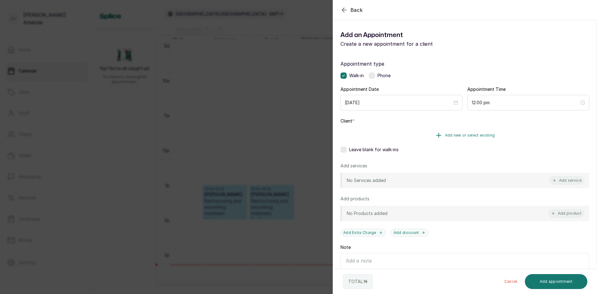
click at [366, 138] on button "Add new or select existing" at bounding box center [464, 134] width 249 height 17
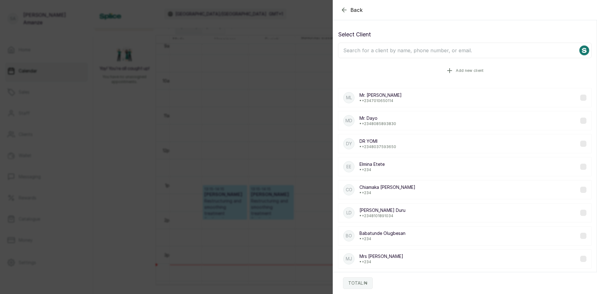
click at [371, 70] on button "Add new client" at bounding box center [465, 70] width 254 height 17
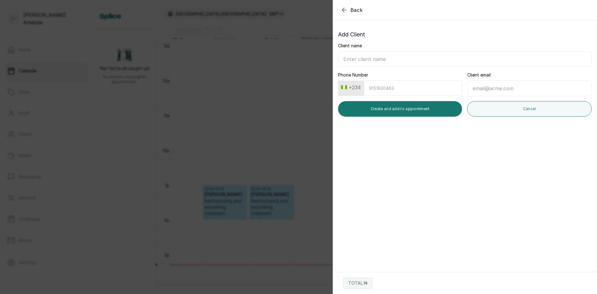
click at [371, 55] on input "Client name" at bounding box center [465, 59] width 254 height 16
type input "[PERSON_NAME]"
click at [408, 113] on button "Create and add to appointment" at bounding box center [400, 109] width 124 height 16
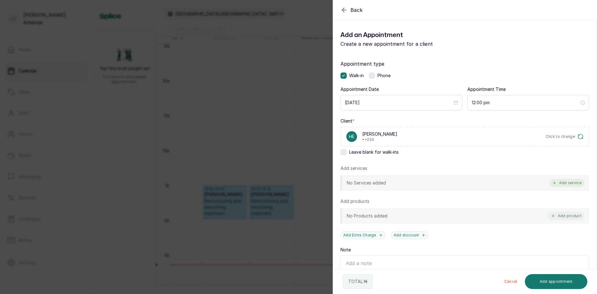
click at [562, 183] on button "Add service" at bounding box center [566, 183] width 35 height 8
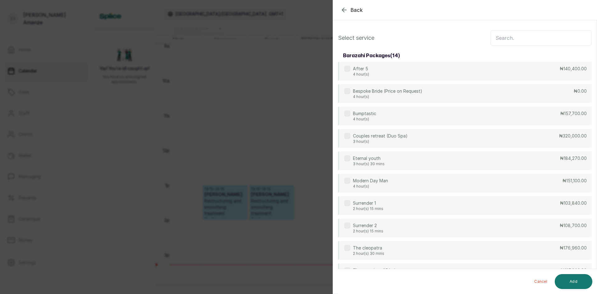
click at [527, 41] on input "text" at bounding box center [540, 38] width 101 height 16
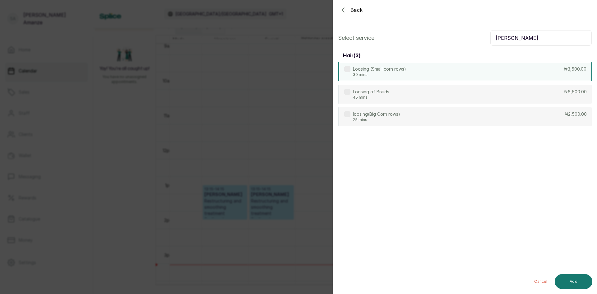
click at [451, 75] on div "Loosing (Small corn rows) 30 mins ₦3,500.00" at bounding box center [465, 71] width 254 height 19
drag, startPoint x: 511, startPoint y: 38, endPoint x: 471, endPoint y: 31, distance: 40.3
click at [471, 31] on div "Select service [PERSON_NAME]" at bounding box center [465, 38] width 254 height 16
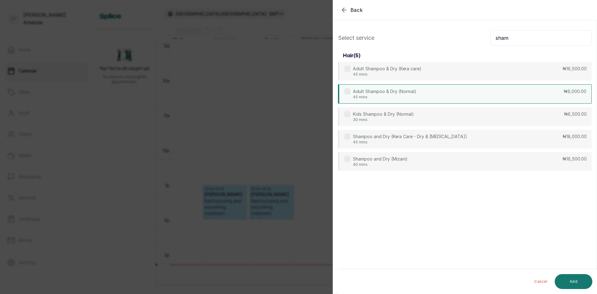
click at [425, 88] on div "Adult Shampoo & Dry (Normal) 45 mins ₦9,000.00" at bounding box center [465, 93] width 254 height 19
drag, startPoint x: 515, startPoint y: 40, endPoint x: 480, endPoint y: 35, distance: 35.8
click at [480, 35] on div "Select service sham" at bounding box center [465, 38] width 254 height 16
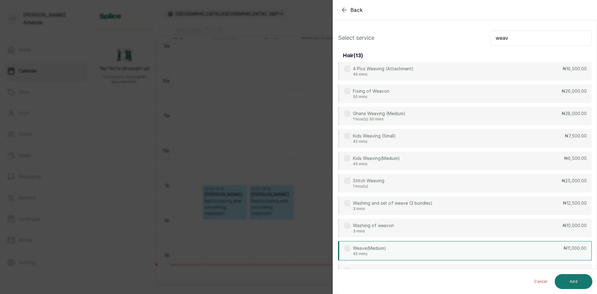
click at [512, 245] on div "Weave(Medium) 45 mins ₦11,000.00" at bounding box center [465, 250] width 254 height 19
drag, startPoint x: 520, startPoint y: 40, endPoint x: 477, endPoint y: 37, distance: 43.9
click at [477, 37] on div "Select service weav" at bounding box center [465, 38] width 254 height 16
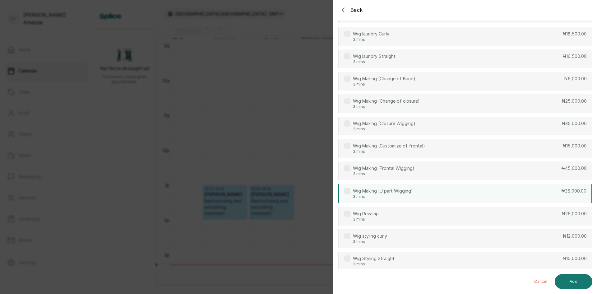
scroll to position [153, 0]
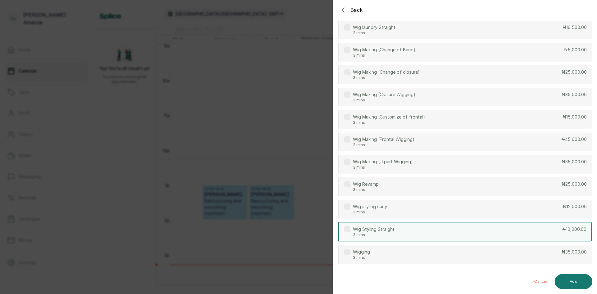
type input "wig"
click at [462, 228] on div "Wig Styling Straight 3 mins ₦10,000.00" at bounding box center [465, 231] width 254 height 19
click at [571, 285] on button "Add" at bounding box center [573, 281] width 38 height 15
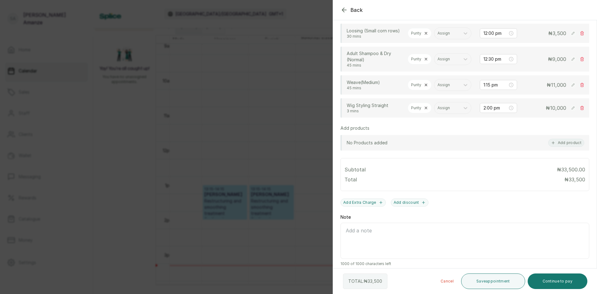
click at [424, 110] on icon at bounding box center [425, 108] width 4 height 4
click at [430, 112] on div "Assign" at bounding box center [420, 108] width 25 height 8
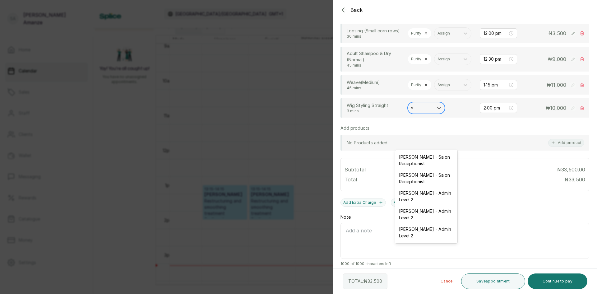
type input "su"
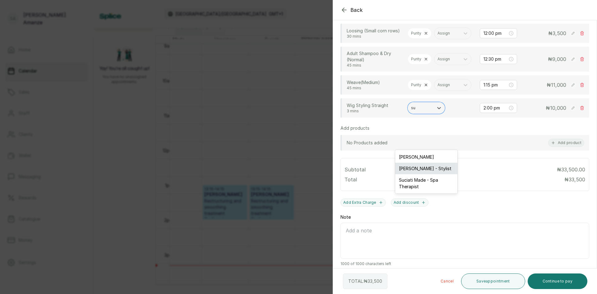
click at [408, 169] on div "[PERSON_NAME] - Stylist" at bounding box center [426, 167] width 62 height 11
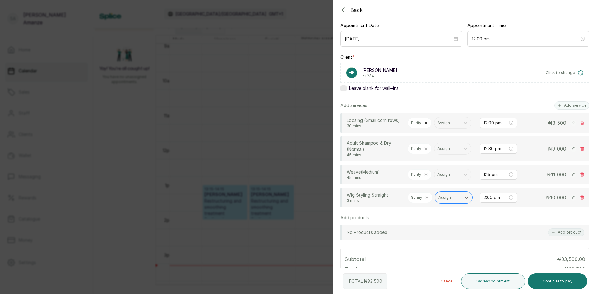
scroll to position [60, 0]
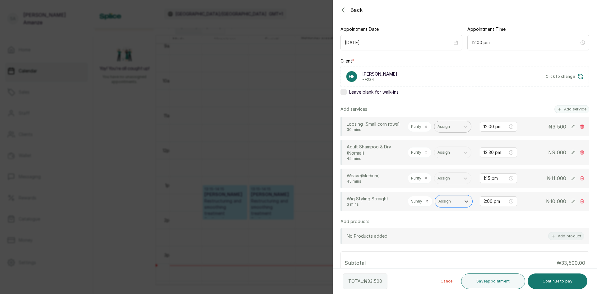
click at [437, 129] on div at bounding box center [446, 127] width 19 height 6
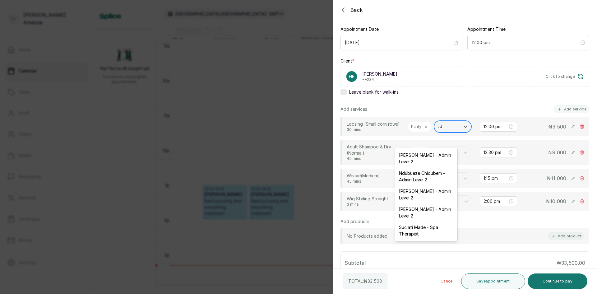
type input "ade"
click at [445, 190] on div "Adeola Awoyejo - Braider" at bounding box center [426, 190] width 62 height 11
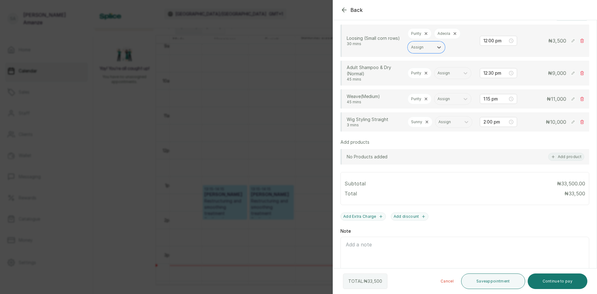
scroll to position [143, 0]
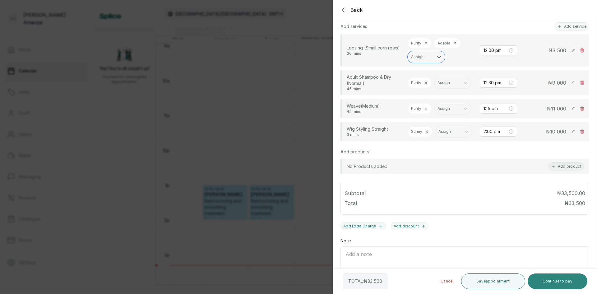
click at [561, 277] on button "Continue to pay" at bounding box center [557, 281] width 60 height 16
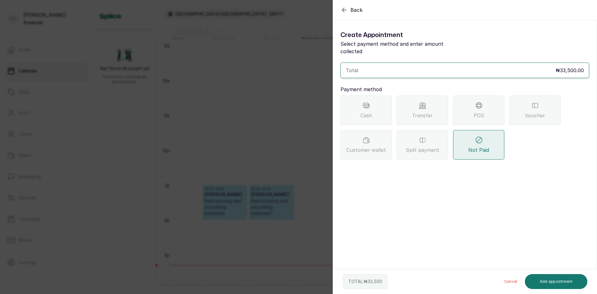
click at [474, 112] on span "POS" at bounding box center [478, 115] width 11 height 7
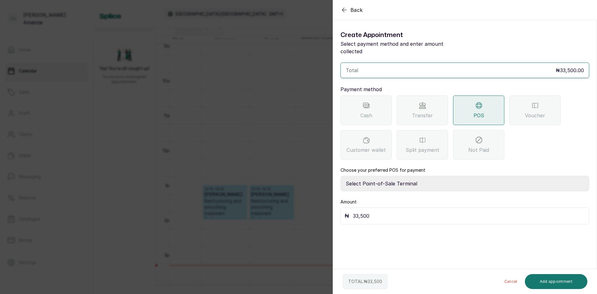
click at [420, 176] on select "Select Point-of-Sale Terminal [GEOGRAPHIC_DATA] POS Paystack-Titan Access POS A…" at bounding box center [464, 184] width 249 height 16
select select "4d1b21be-96f6-4525-8484-90dd038af117"
click at [340, 176] on select "Select Point-of-Sale Terminal [GEOGRAPHIC_DATA] POS Paystack-Titan Access POS A…" at bounding box center [464, 184] width 249 height 16
click at [563, 279] on button "Add appointment" at bounding box center [555, 281] width 63 height 15
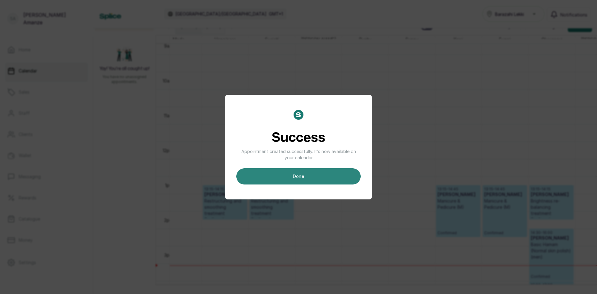
click at [350, 182] on button "done" at bounding box center [298, 176] width 124 height 16
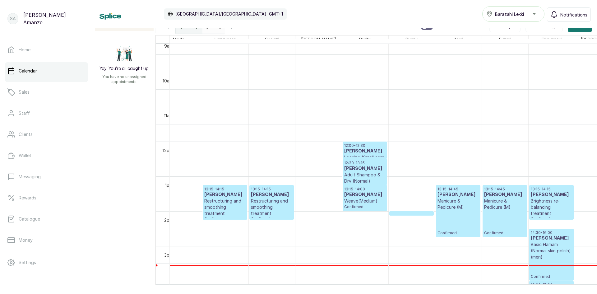
click at [370, 176] on p "Adult Shampoo & Dry (Normal)" at bounding box center [364, 178] width 41 height 12
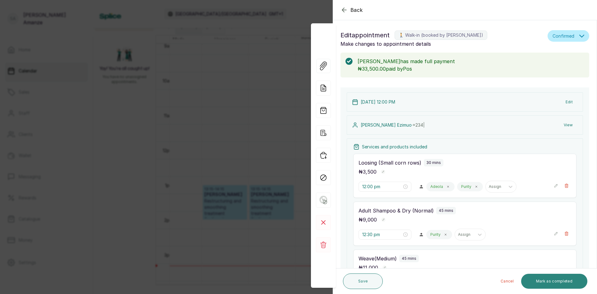
click at [549, 281] on button "Mark as completed" at bounding box center [554, 280] width 66 height 15
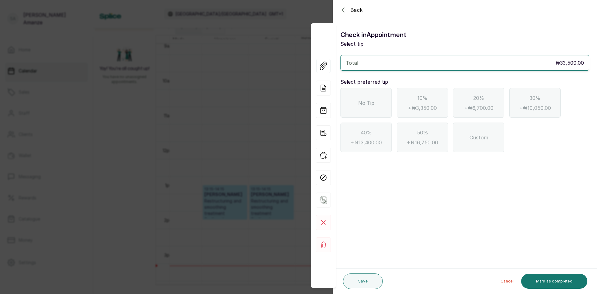
drag, startPoint x: 350, startPoint y: 103, endPoint x: 355, endPoint y: 105, distance: 4.9
click at [350, 103] on div "No Tip" at bounding box center [365, 103] width 51 height 30
click at [542, 283] on button "Mark as completed" at bounding box center [554, 280] width 66 height 15
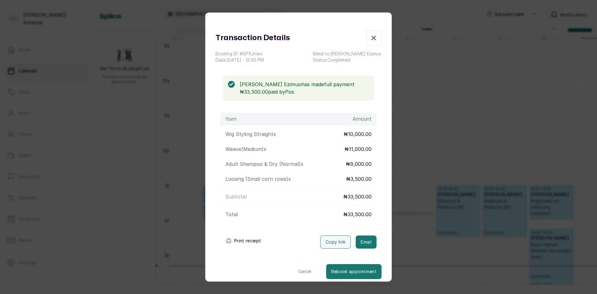
click at [370, 41] on icon "button" at bounding box center [373, 37] width 7 height 7
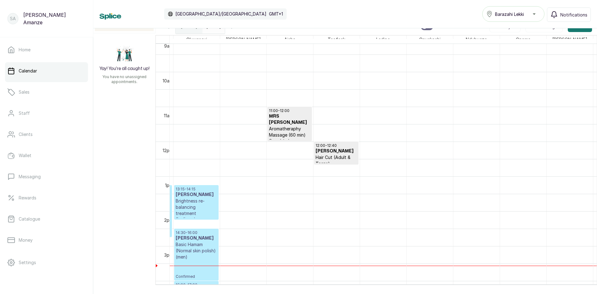
scroll to position [0, 653]
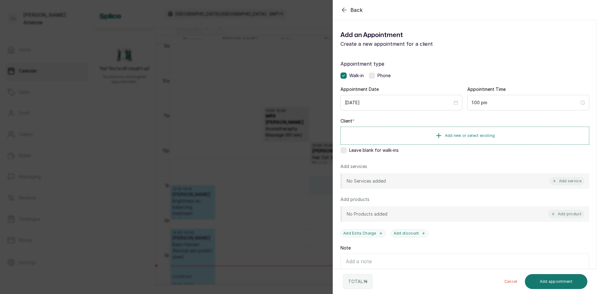
drag, startPoint x: 346, startPoint y: 153, endPoint x: 446, endPoint y: 169, distance: 101.1
click at [351, 157] on div "Appointment type Walk-in Phone Appointment Date [DATE] Appointment Time 1:00 pm…" at bounding box center [464, 179] width 263 height 252
click at [552, 181] on icon "button" at bounding box center [554, 181] width 4 height 4
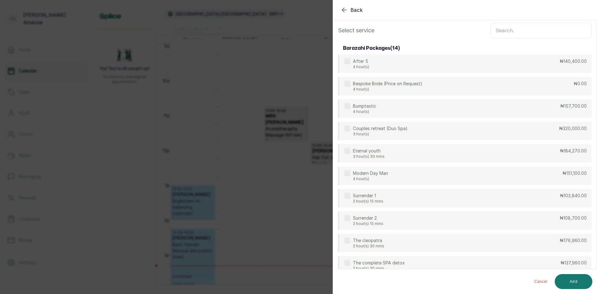
scroll to position [0, 0]
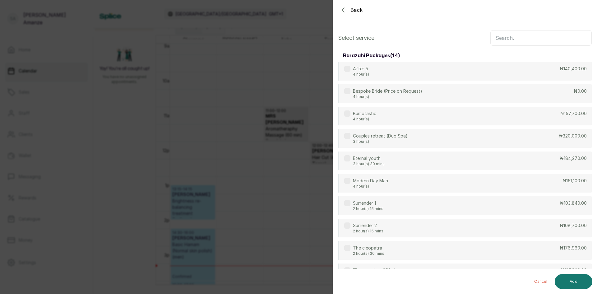
drag, startPoint x: 489, startPoint y: 41, endPoint x: 495, endPoint y: 39, distance: 6.0
click at [490, 41] on input "text" at bounding box center [540, 38] width 101 height 16
click at [497, 38] on input "text" at bounding box center [540, 38] width 101 height 16
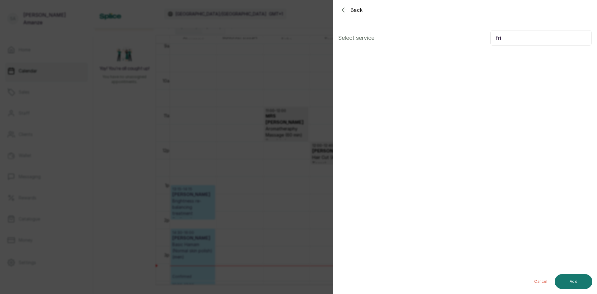
type input "fri"
click at [341, 11] on icon "button" at bounding box center [343, 9] width 7 height 7
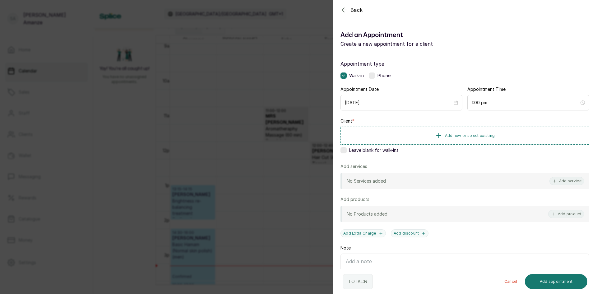
click at [344, 150] on label at bounding box center [343, 150] width 6 height 6
click at [559, 180] on button "Add service" at bounding box center [566, 181] width 35 height 8
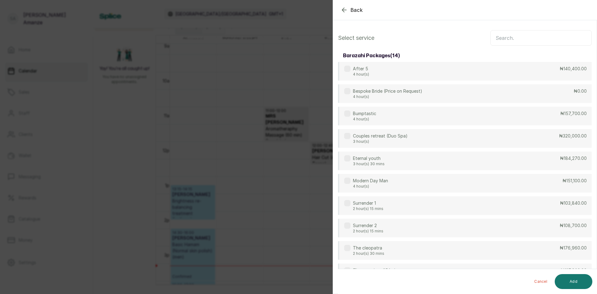
click at [506, 39] on input "text" at bounding box center [540, 38] width 101 height 16
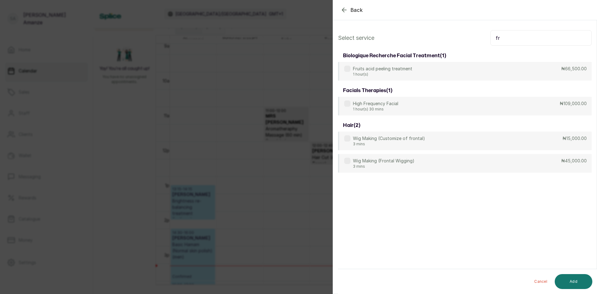
type input "f"
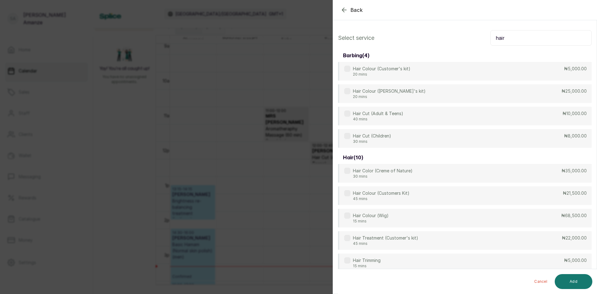
drag, startPoint x: 509, startPoint y: 42, endPoint x: 494, endPoint y: 43, distance: 15.3
click at [494, 43] on input "hair" at bounding box center [540, 38] width 101 height 16
click at [493, 43] on input "hair" at bounding box center [540, 38] width 101 height 16
drag, startPoint x: 501, startPoint y: 38, endPoint x: 482, endPoint y: 41, distance: 19.8
click at [482, 41] on div "Select service hair" at bounding box center [465, 38] width 254 height 16
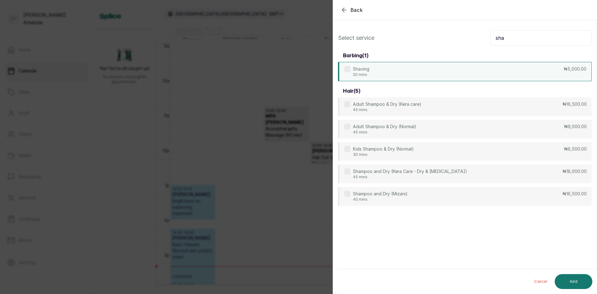
type input "sha"
click at [434, 75] on div "Shaving 20 mins ₦5,000.00" at bounding box center [465, 71] width 254 height 19
click at [580, 283] on button "Add" at bounding box center [573, 281] width 38 height 15
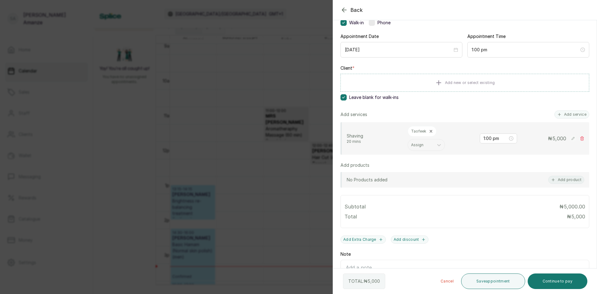
scroll to position [62, 0]
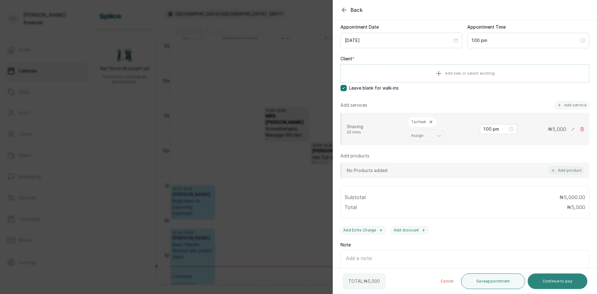
click at [547, 275] on button "Continue to pay" at bounding box center [557, 281] width 60 height 16
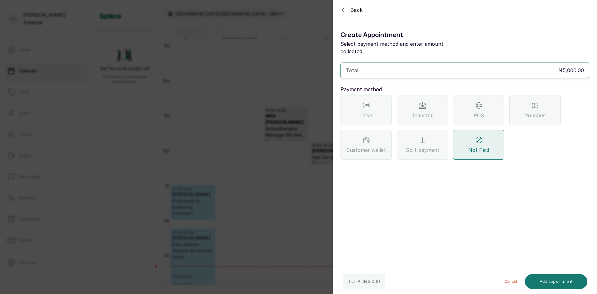
scroll to position [0, 0]
click at [479, 112] on span "POS" at bounding box center [478, 115] width 11 height 7
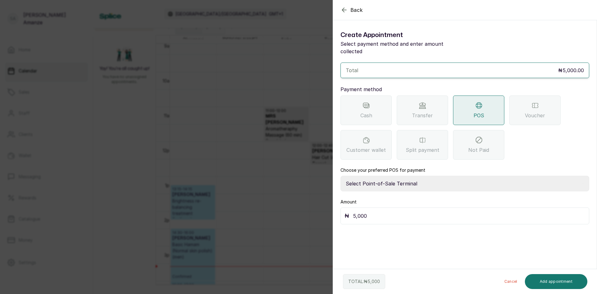
click at [389, 176] on select "Select Point-of-Sale Terminal [GEOGRAPHIC_DATA] POS Paystack-Titan Access POS A…" at bounding box center [464, 184] width 249 height 16
select select "4d1b21be-96f6-4525-8484-90dd038af117"
click at [340, 176] on select "Select Point-of-Sale Terminal [GEOGRAPHIC_DATA] POS Paystack-Titan Access POS A…" at bounding box center [464, 184] width 249 height 16
click at [563, 281] on button "Add appointment" at bounding box center [555, 281] width 63 height 15
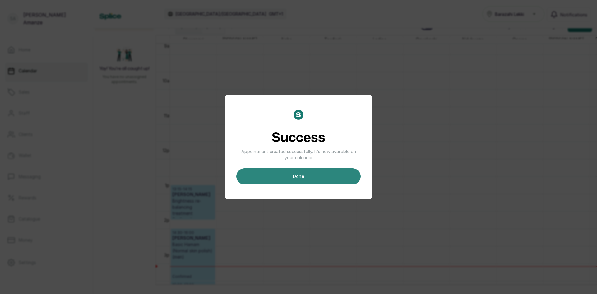
click at [286, 171] on button "done" at bounding box center [298, 176] width 124 height 16
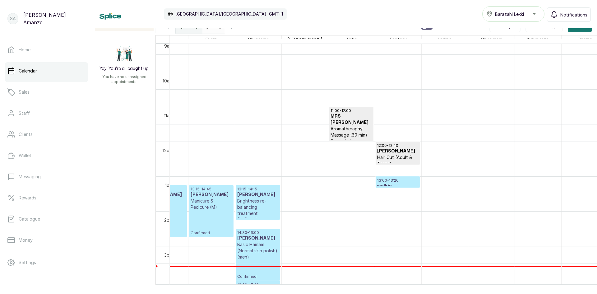
scroll to position [320, 587]
click at [248, 258] on p "Basic Hamam (Normal skin polish) (men)" at bounding box center [258, 250] width 41 height 19
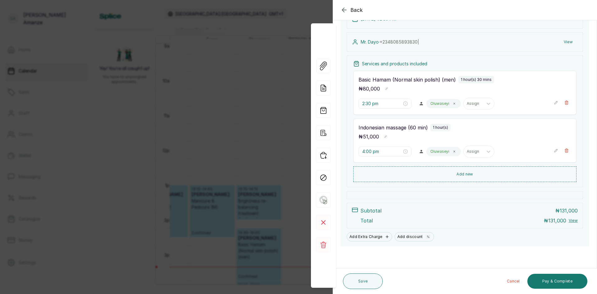
scroll to position [58, 0]
click at [542, 281] on button "Pay & Complete" at bounding box center [557, 280] width 60 height 15
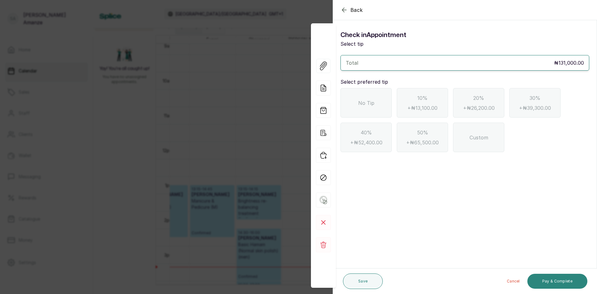
scroll to position [0, 0]
click at [380, 101] on div "No Tip" at bounding box center [365, 103] width 51 height 30
click at [556, 275] on button "Pay & Complete" at bounding box center [557, 280] width 60 height 15
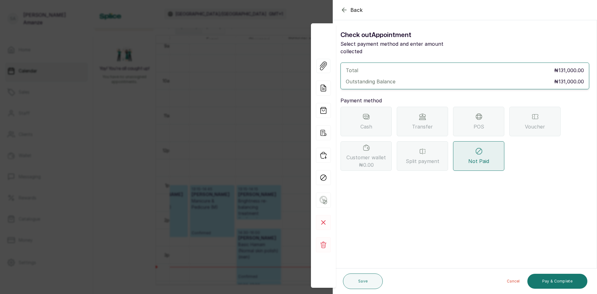
click at [424, 123] on span "Transfer" at bounding box center [422, 126] width 21 height 7
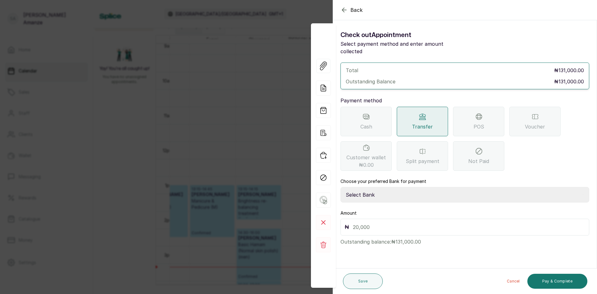
click at [366, 187] on select "Select Bank BARAZAHI LIMITED Access Bank TRACTION/TR BARAZAHI Paystack-Titan Ba…" at bounding box center [464, 195] width 249 height 16
select select "3da602f6-cb5f-407a-81f6-dc86d0307638"
click at [340, 187] on select "Select Bank BARAZAHI LIMITED Access Bank TRACTION/TR BARAZAHI Paystack-Titan Ba…" at bounding box center [464, 195] width 249 height 16
click at [371, 222] on input "text" at bounding box center [469, 226] width 232 height 9
type input "131,000"
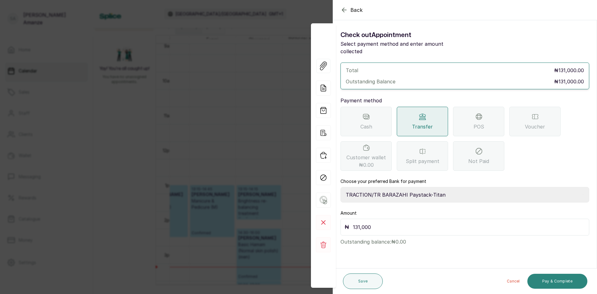
click at [555, 277] on button "Pay & Complete" at bounding box center [557, 280] width 60 height 15
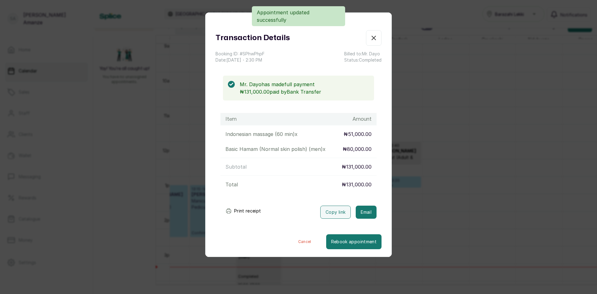
click at [366, 39] on button "Show no-show/cancelled" at bounding box center [374, 38] width 16 height 16
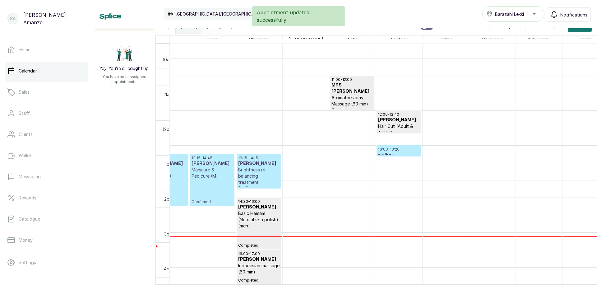
scroll to position [351, 0]
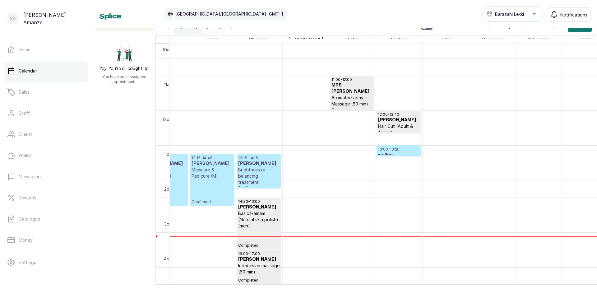
click at [404, 152] on h3 "walkin" at bounding box center [398, 155] width 41 height 6
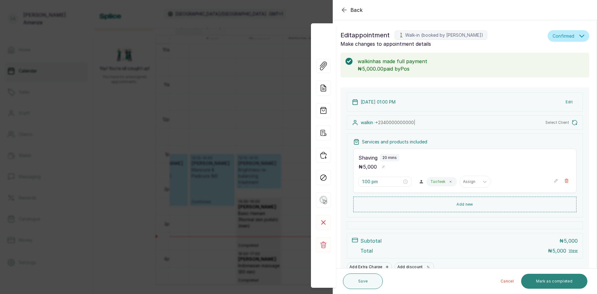
click at [544, 279] on button "Mark as completed" at bounding box center [554, 280] width 66 height 15
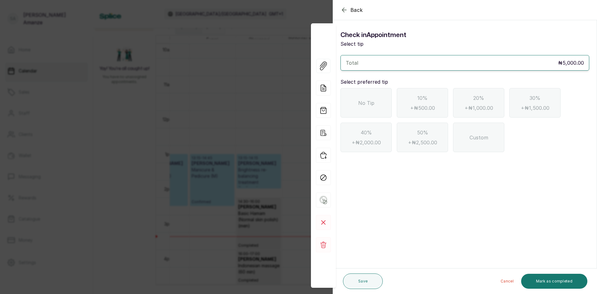
click at [379, 111] on div "No Tip" at bounding box center [365, 103] width 51 height 30
click at [541, 281] on button "Mark as completed" at bounding box center [554, 280] width 66 height 15
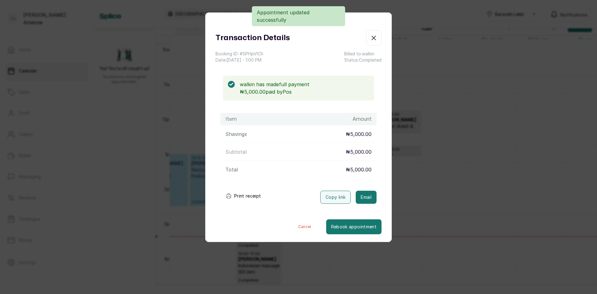
click at [370, 40] on icon "button" at bounding box center [373, 37] width 7 height 7
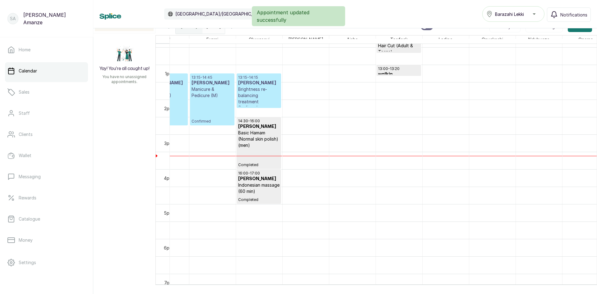
scroll to position [413, 0]
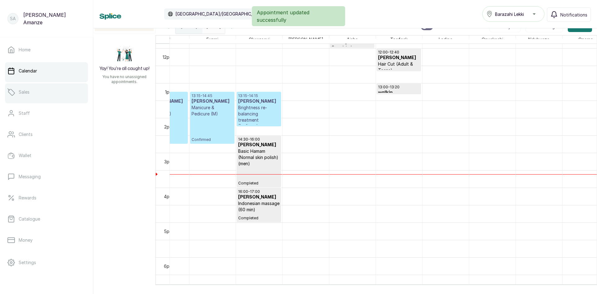
click at [49, 93] on link "Sales" at bounding box center [46, 91] width 83 height 17
